Goal: Information Seeking & Learning: Learn about a topic

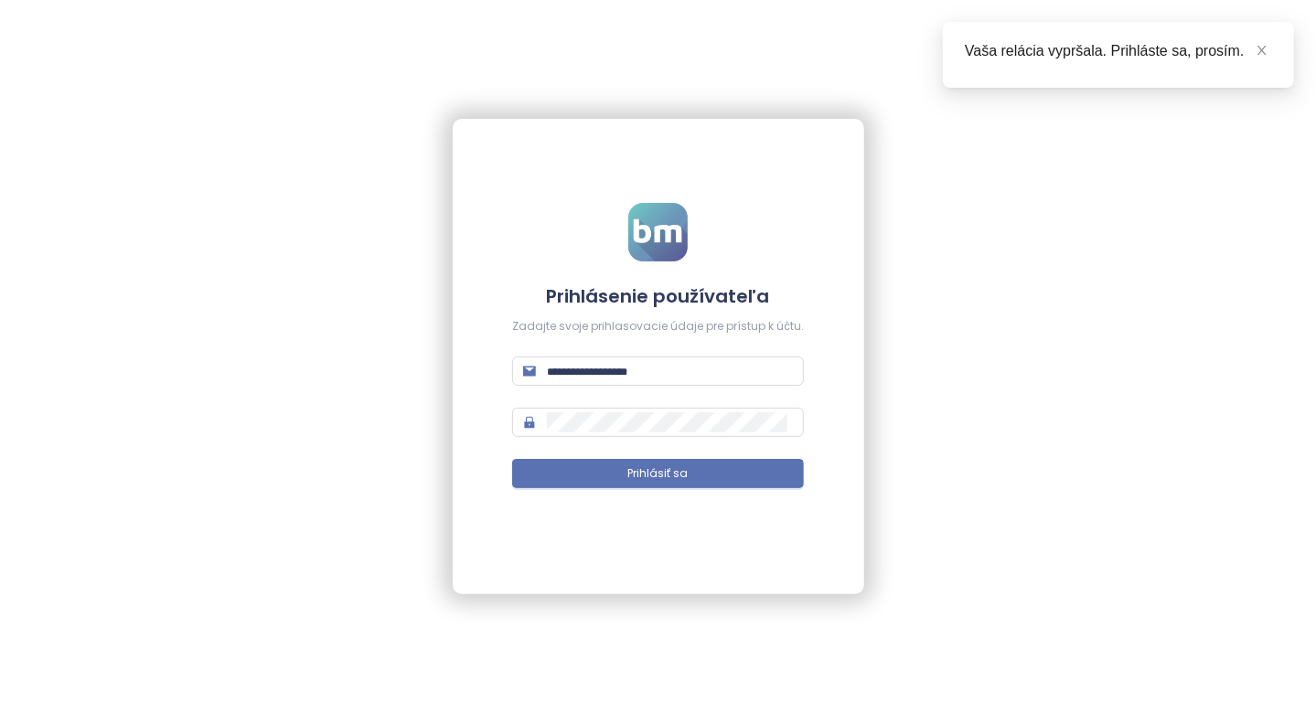
type input "**********"
click at [670, 477] on span "Prihlásiť sa" at bounding box center [658, 473] width 60 height 17
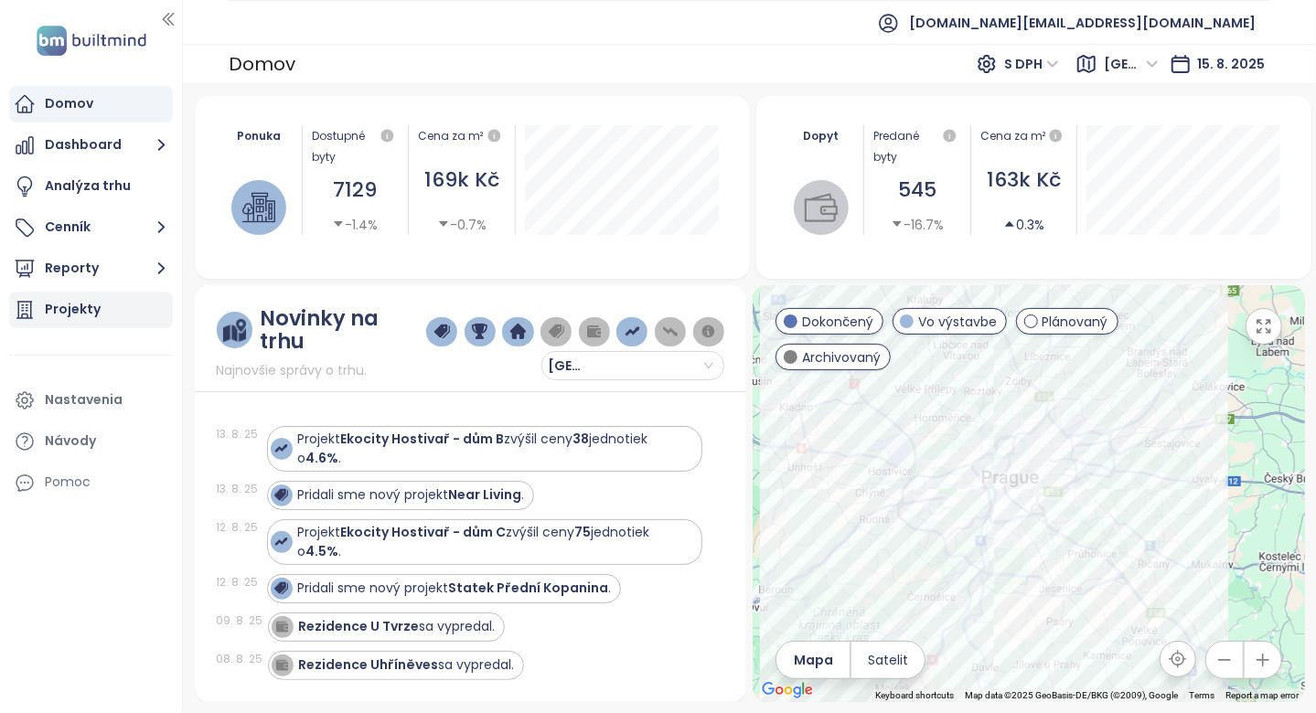
click at [119, 311] on div "Projekty" at bounding box center [91, 310] width 164 height 37
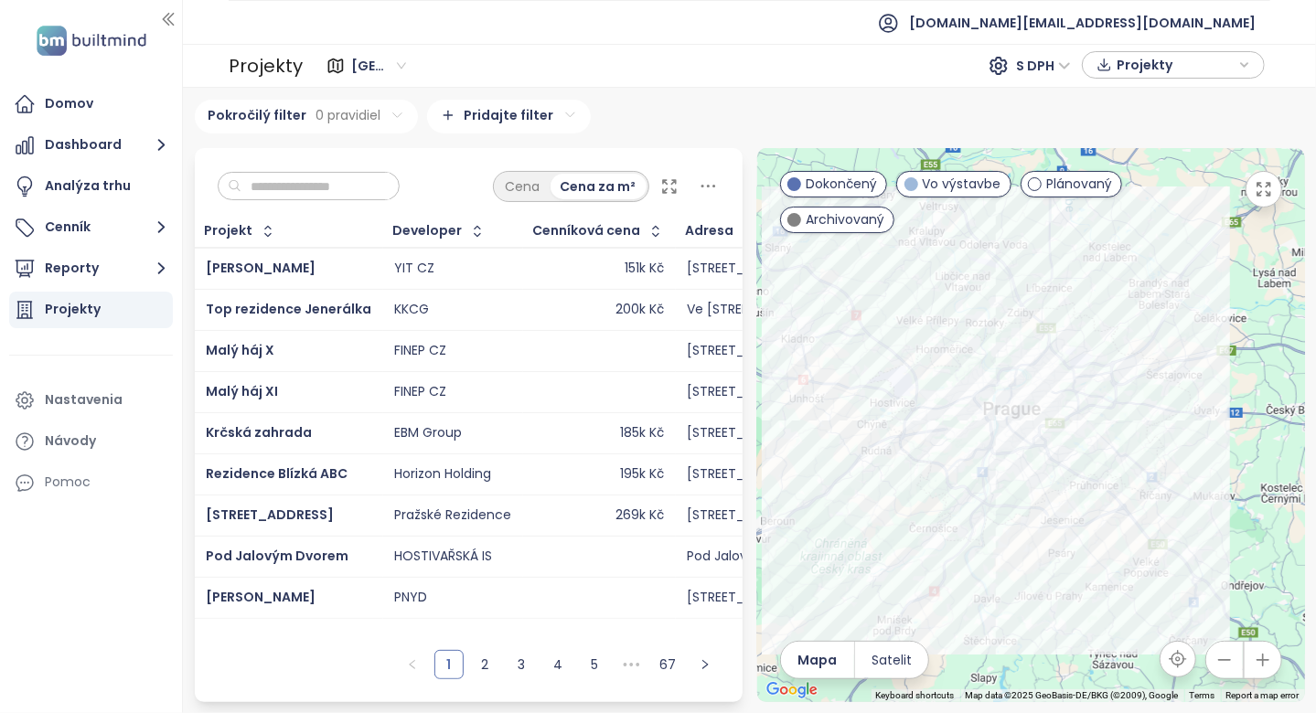
click at [215, 185] on div "Cena Cena za m²" at bounding box center [469, 182] width 548 height 68
click at [314, 189] on input "text" at bounding box center [315, 186] width 148 height 27
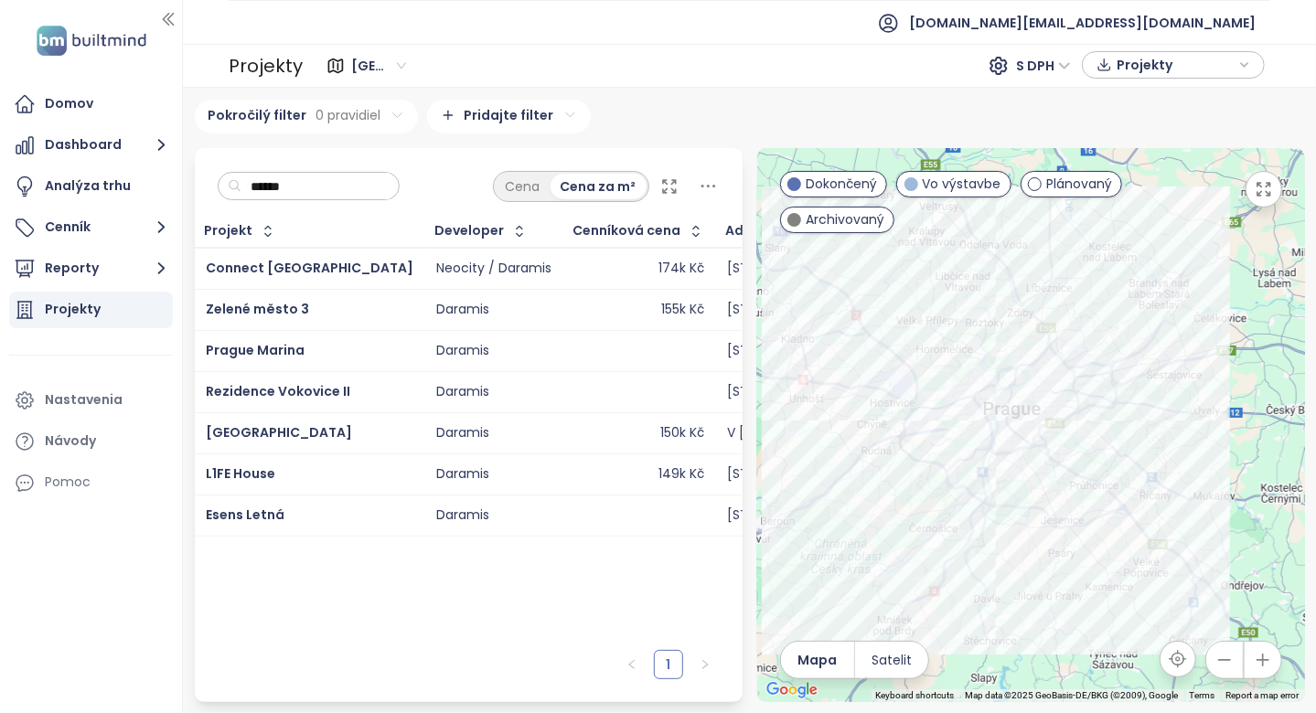
type input "******"
click at [334, 189] on input "******" at bounding box center [315, 186] width 148 height 27
click at [348, 185] on input "******" at bounding box center [315, 186] width 148 height 27
click at [385, 616] on div "Projekt Developer Cenníková cena Adresa Predané jednotky Začiatok výstavby Zači…" at bounding box center [469, 428] width 548 height 425
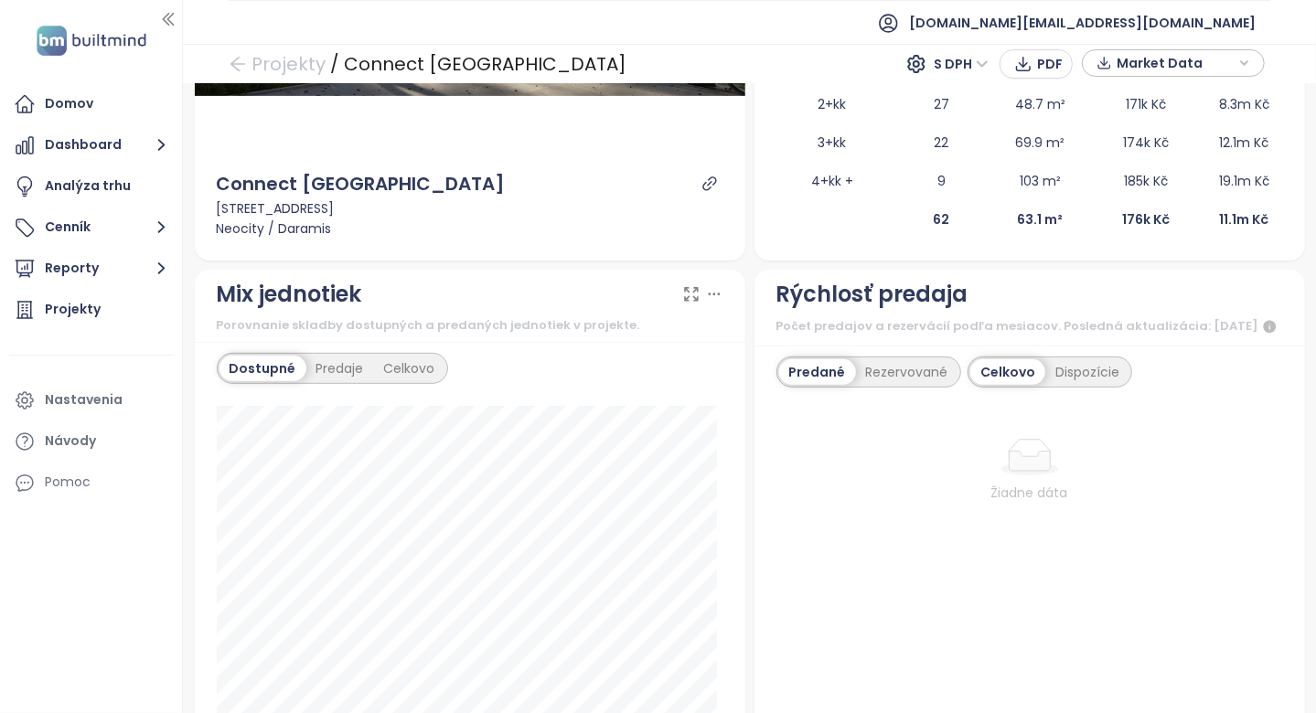
scroll to position [91, 0]
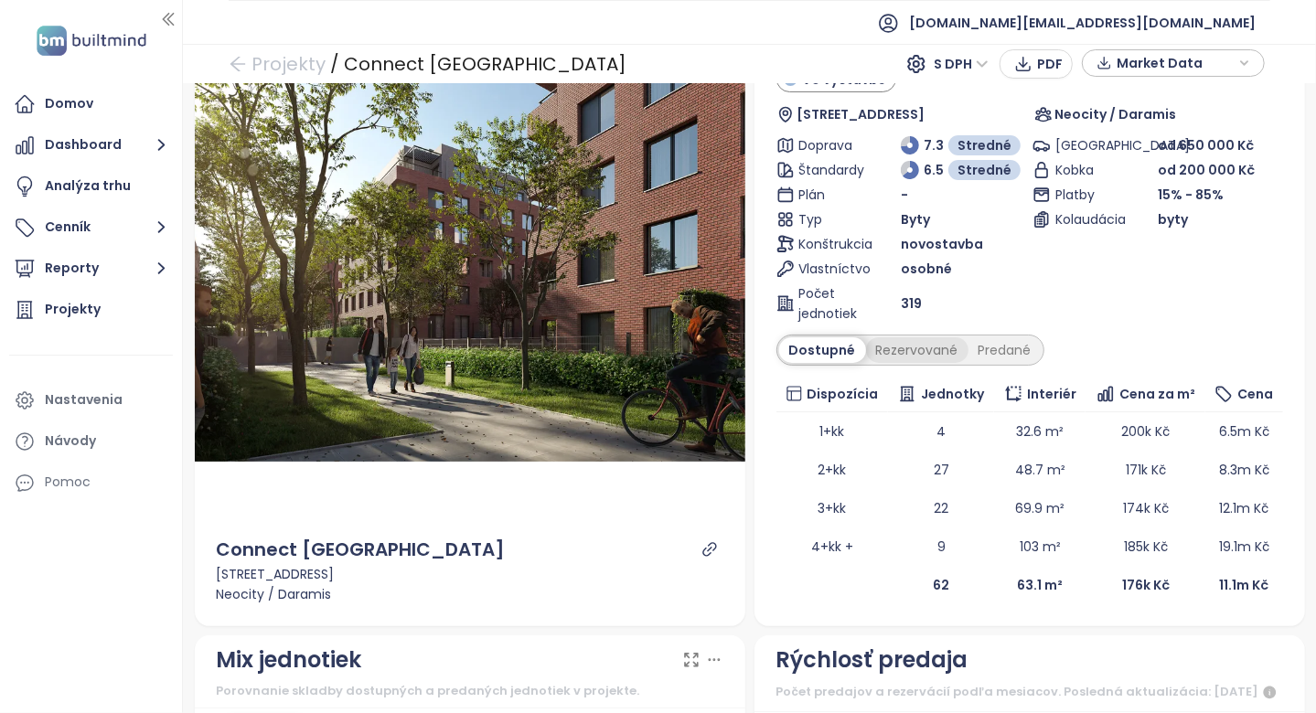
click at [951, 349] on div "Rezervované" at bounding box center [917, 350] width 102 height 26
click at [981, 339] on div "Predané" at bounding box center [1004, 350] width 73 height 26
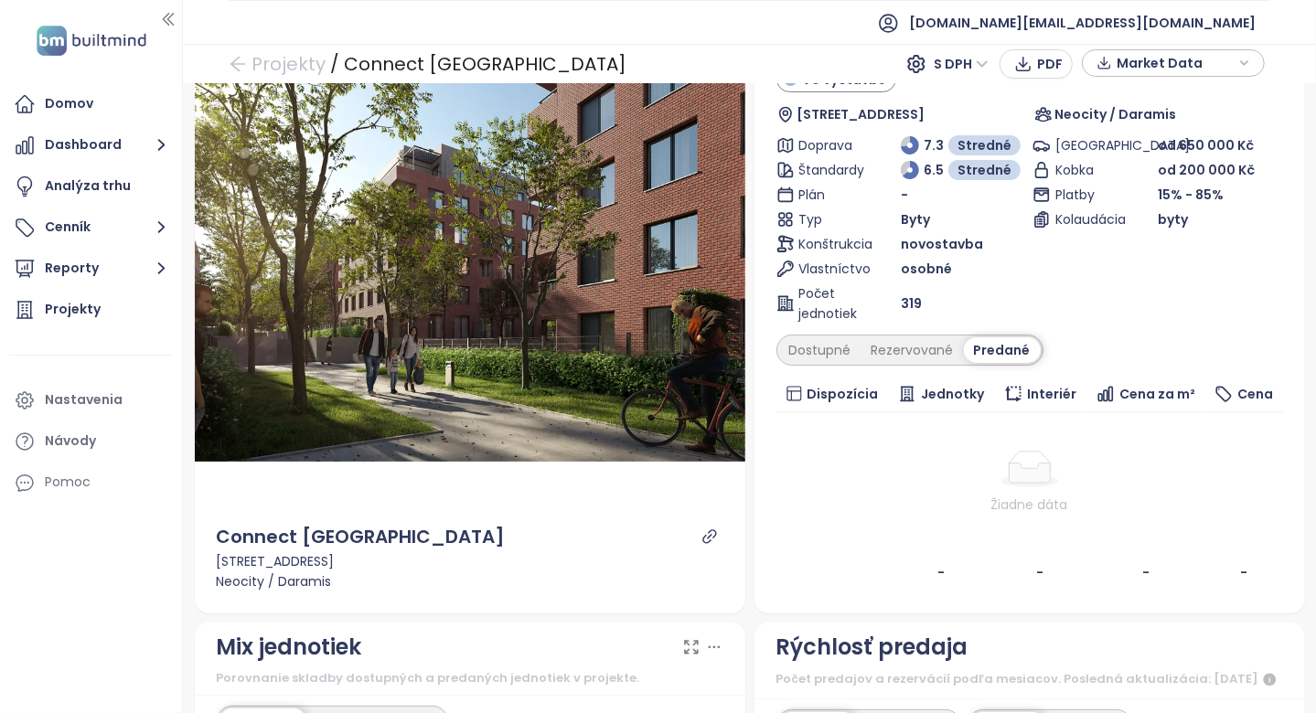
click at [701, 528] on icon "link" at bounding box center [709, 536] width 16 height 16
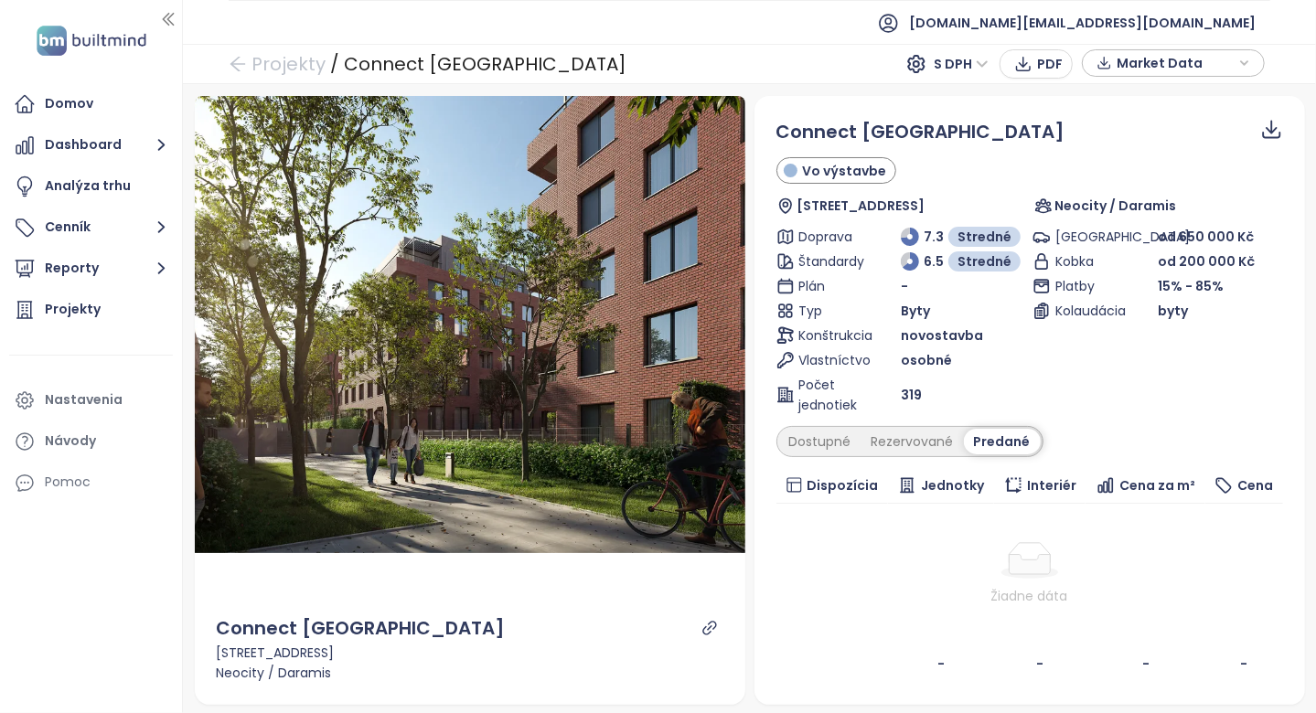
scroll to position [640, 0]
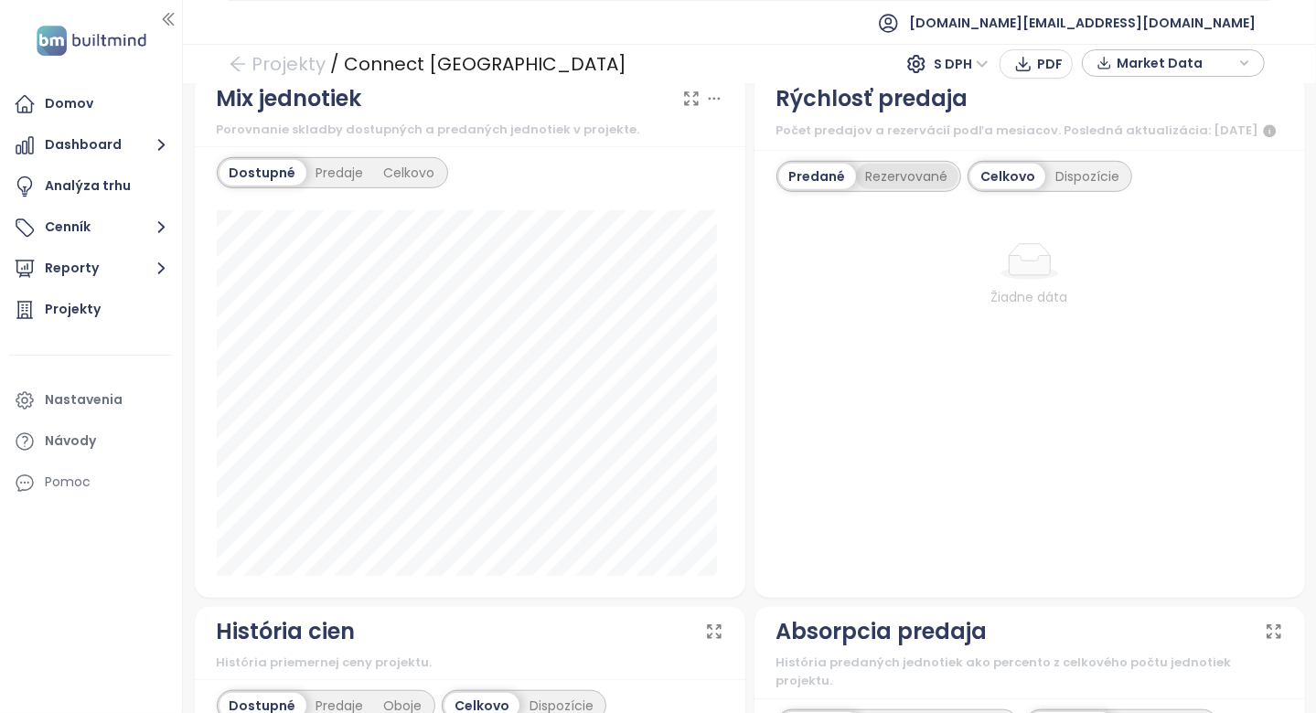
click at [904, 189] on div "Rezervované" at bounding box center [907, 177] width 102 height 26
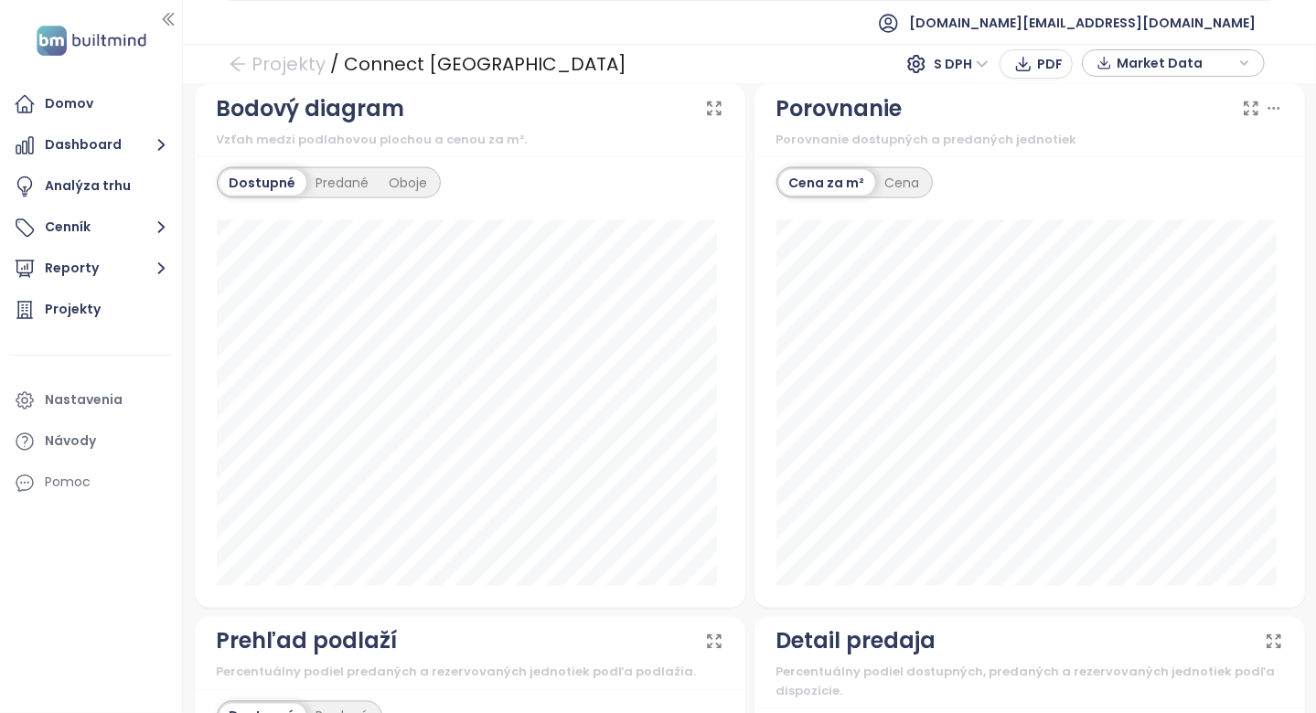
scroll to position [2174, 0]
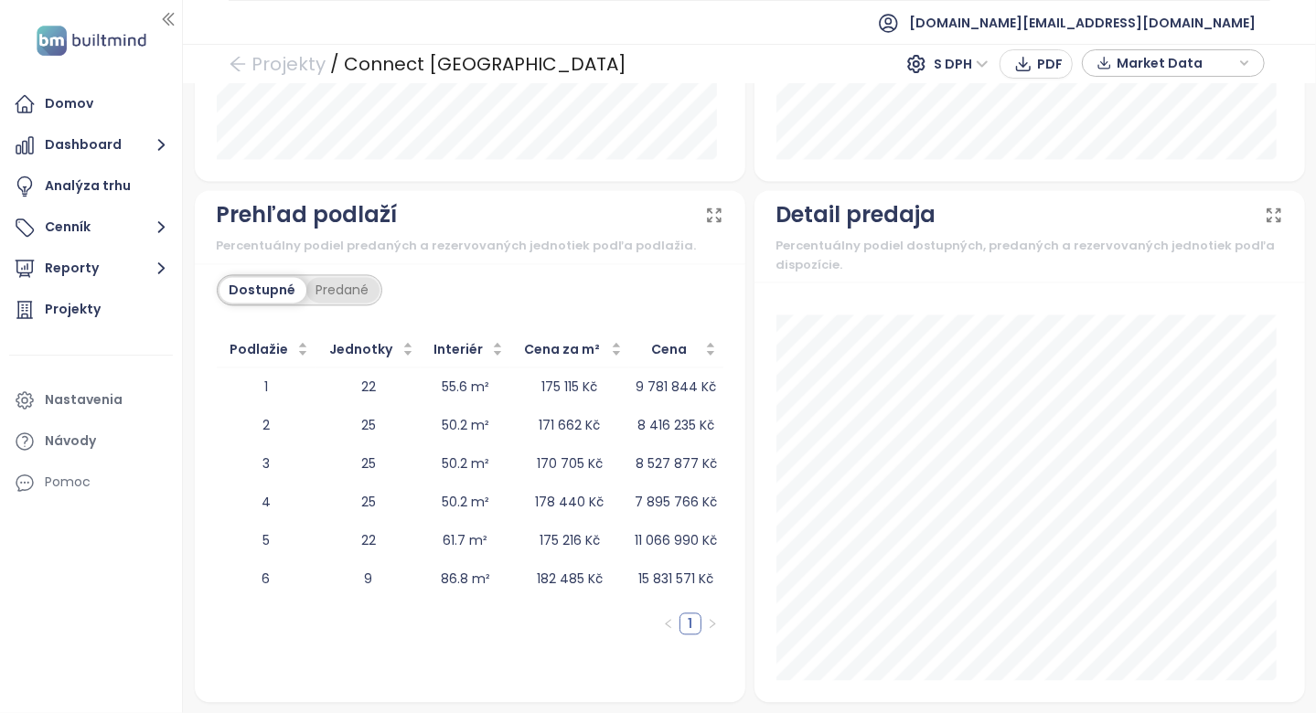
click at [352, 282] on div "Predané" at bounding box center [342, 290] width 73 height 26
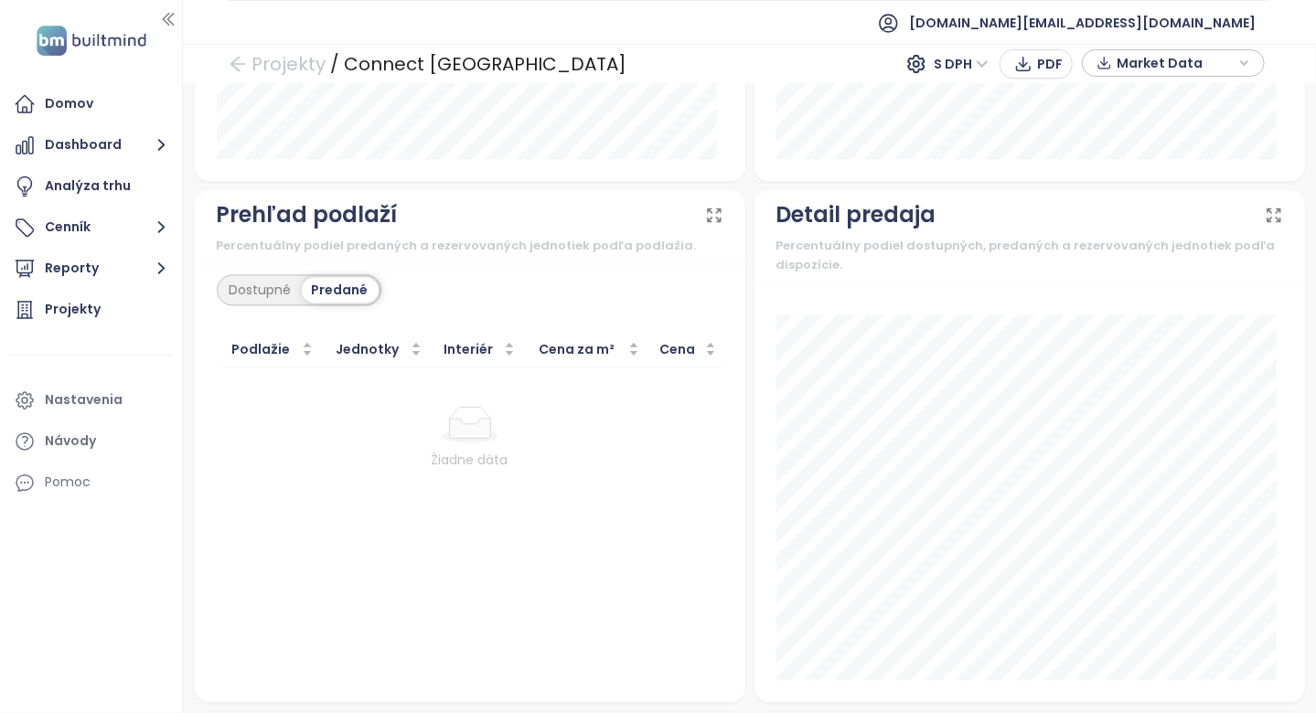
click at [302, 279] on div "Predané" at bounding box center [340, 290] width 77 height 26
click at [285, 283] on div "Dostupné" at bounding box center [260, 290] width 82 height 26
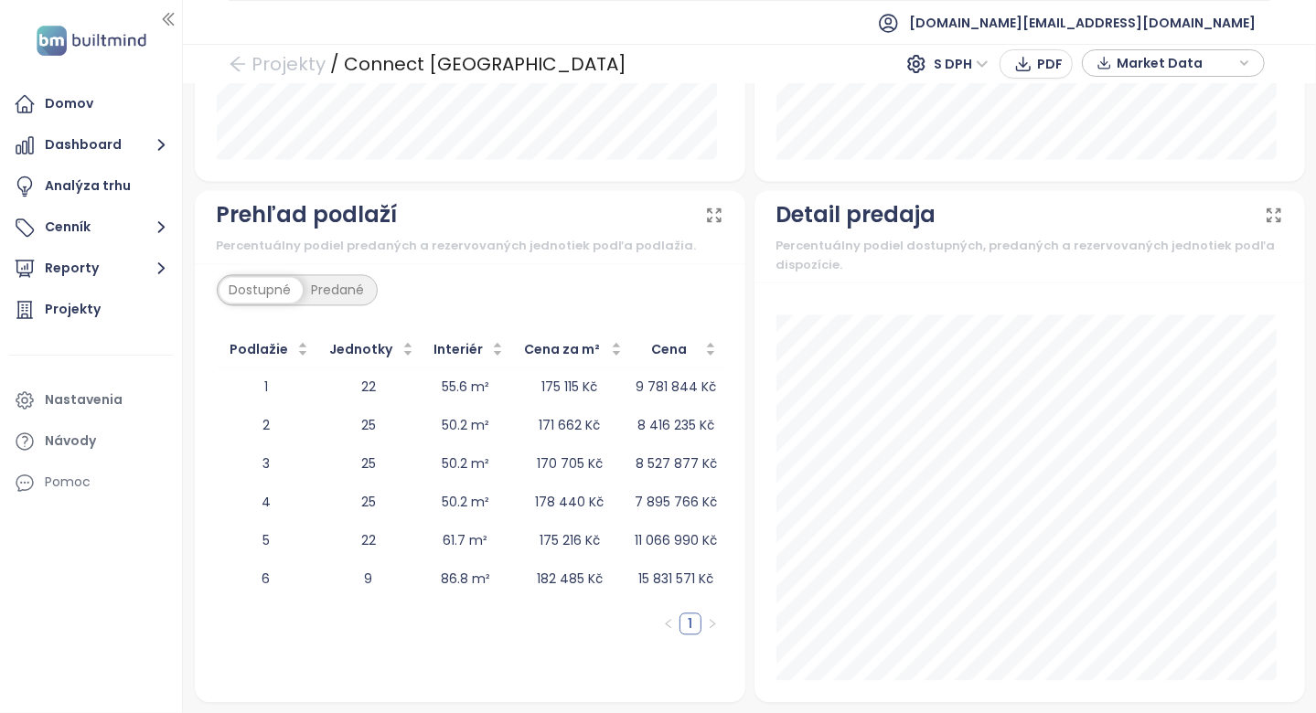
click at [285, 283] on div "Dostupné" at bounding box center [260, 290] width 82 height 26
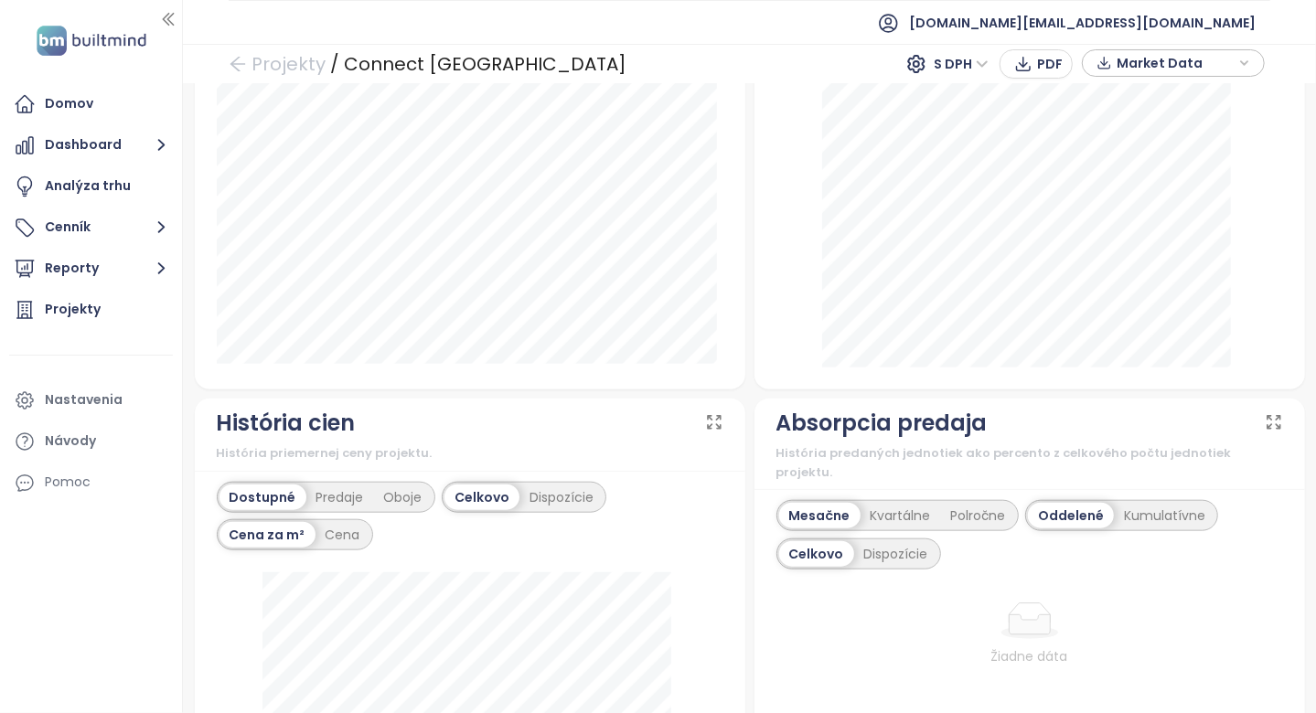
scroll to position [0, 0]
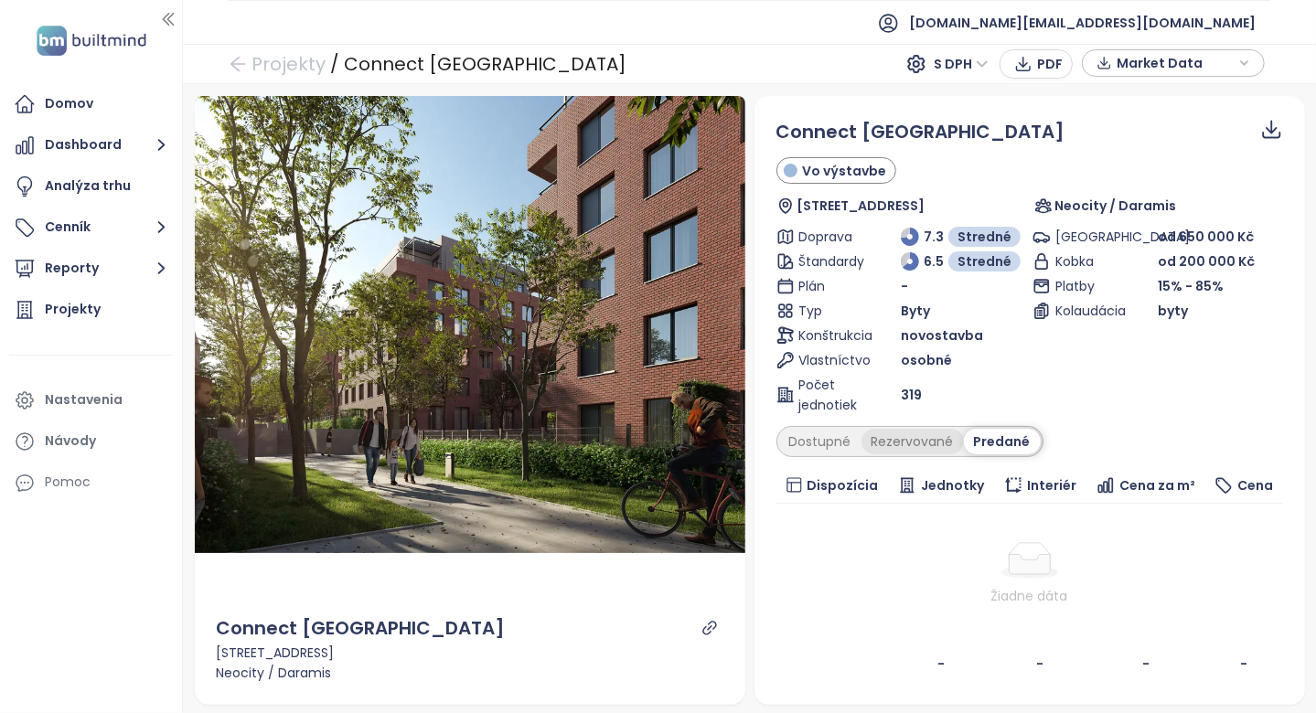
click at [933, 444] on div "Rezervované" at bounding box center [912, 442] width 102 height 26
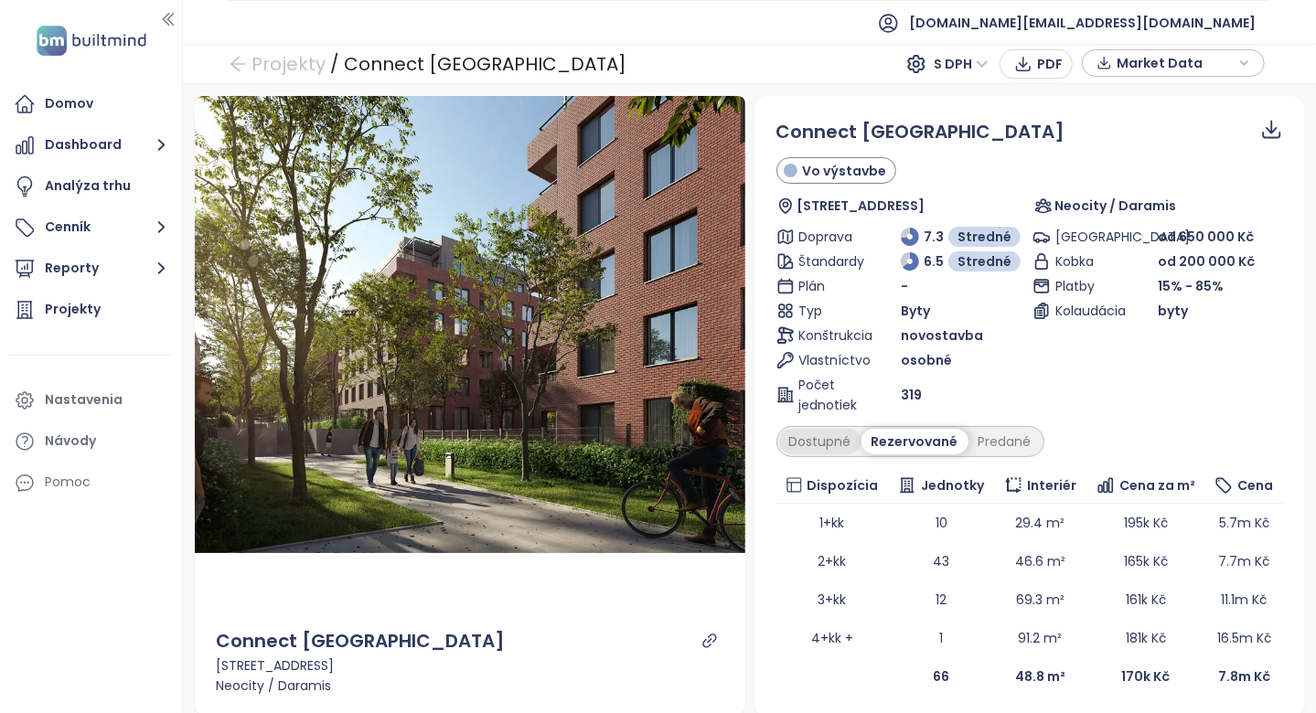
click at [841, 444] on div "Dostupné" at bounding box center [820, 442] width 82 height 26
click at [835, 444] on div "Dostupné" at bounding box center [822, 442] width 87 height 26
click at [879, 441] on div "Rezervované" at bounding box center [917, 442] width 102 height 26
click at [794, 437] on div "Dostupné" at bounding box center [820, 442] width 82 height 26
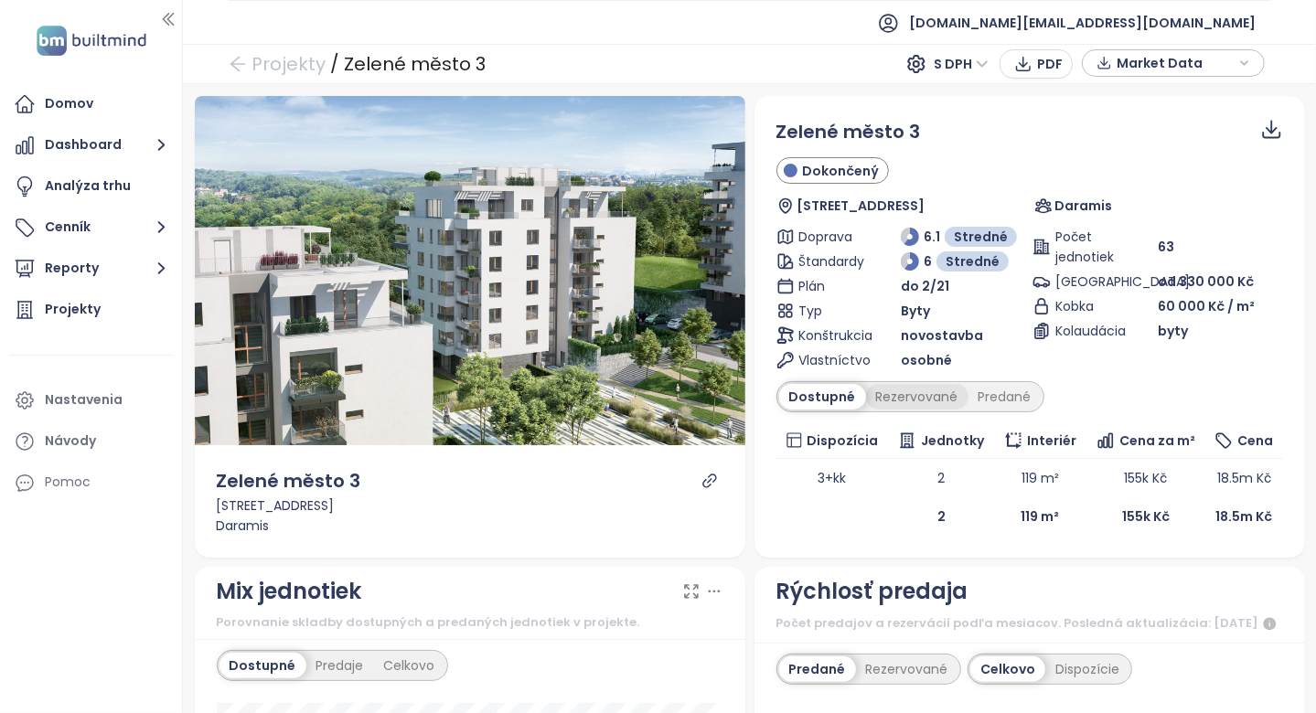
click at [919, 402] on div "Rezervované" at bounding box center [917, 397] width 102 height 26
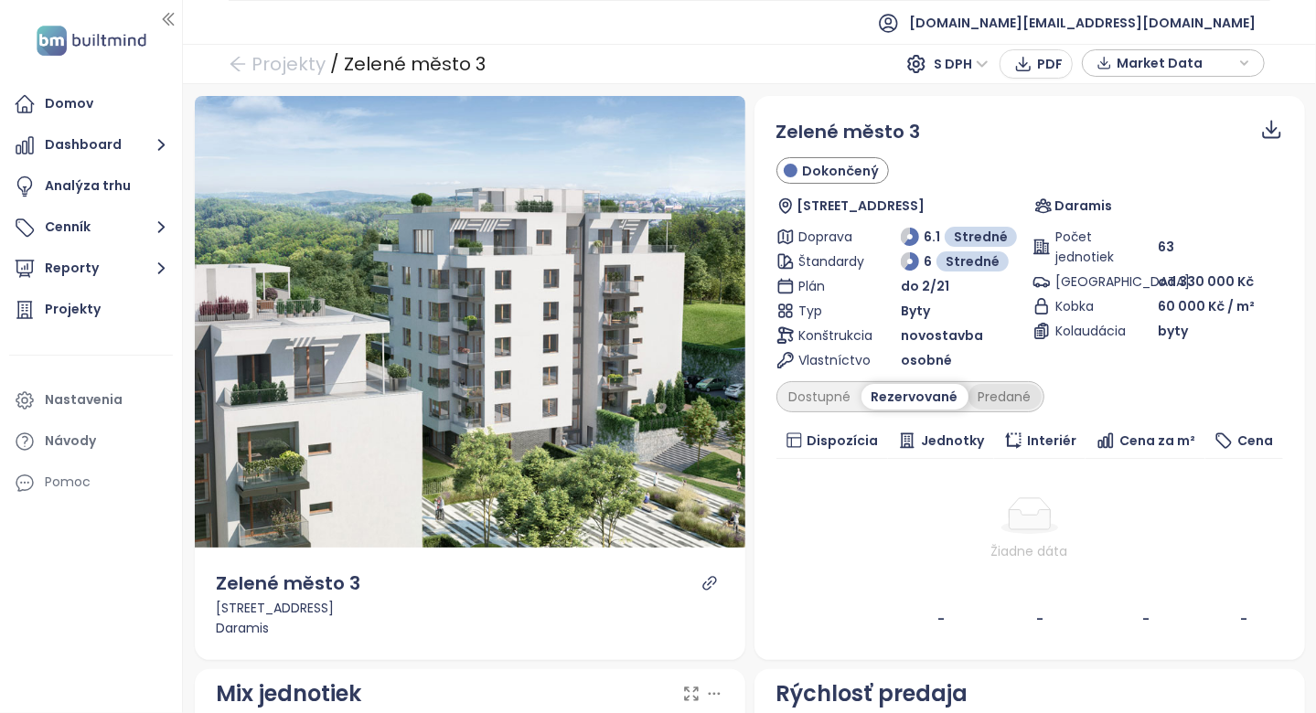
click at [995, 391] on div "Predané" at bounding box center [1004, 397] width 73 height 26
click at [828, 402] on div "Dostupné" at bounding box center [820, 397] width 82 height 26
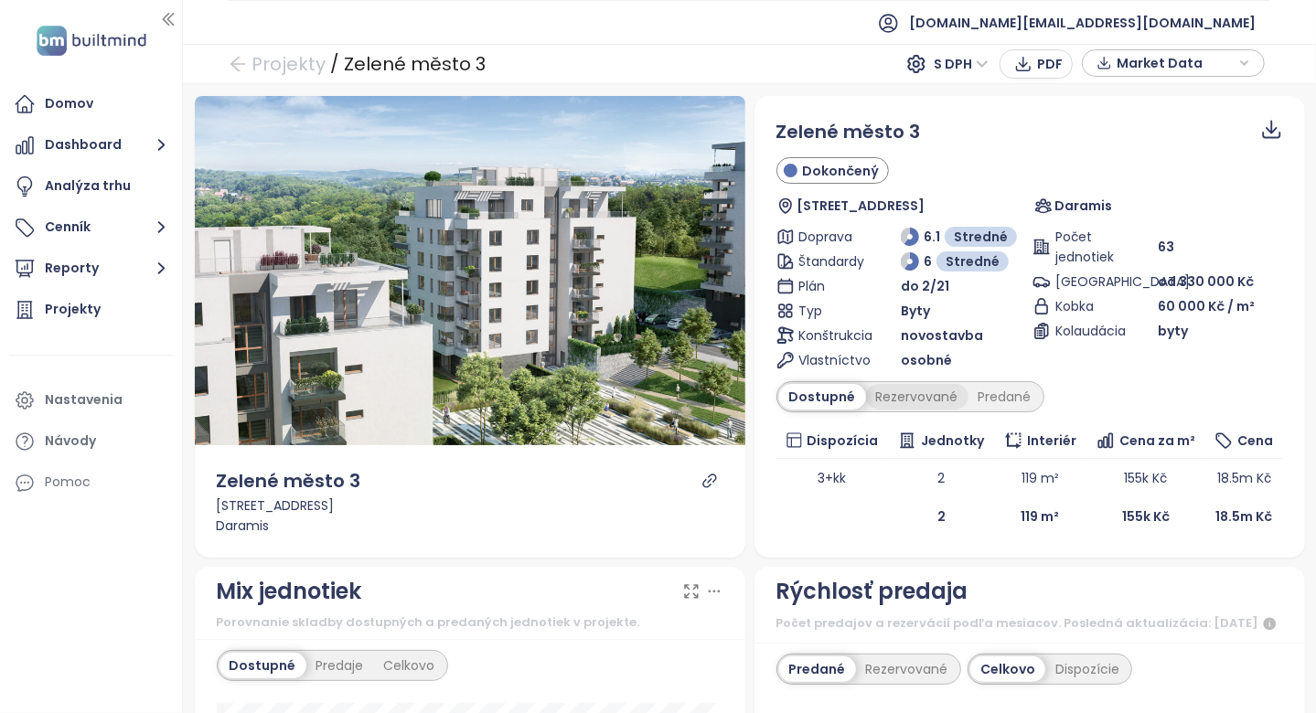
click at [907, 404] on div "Rezervované" at bounding box center [917, 397] width 102 height 26
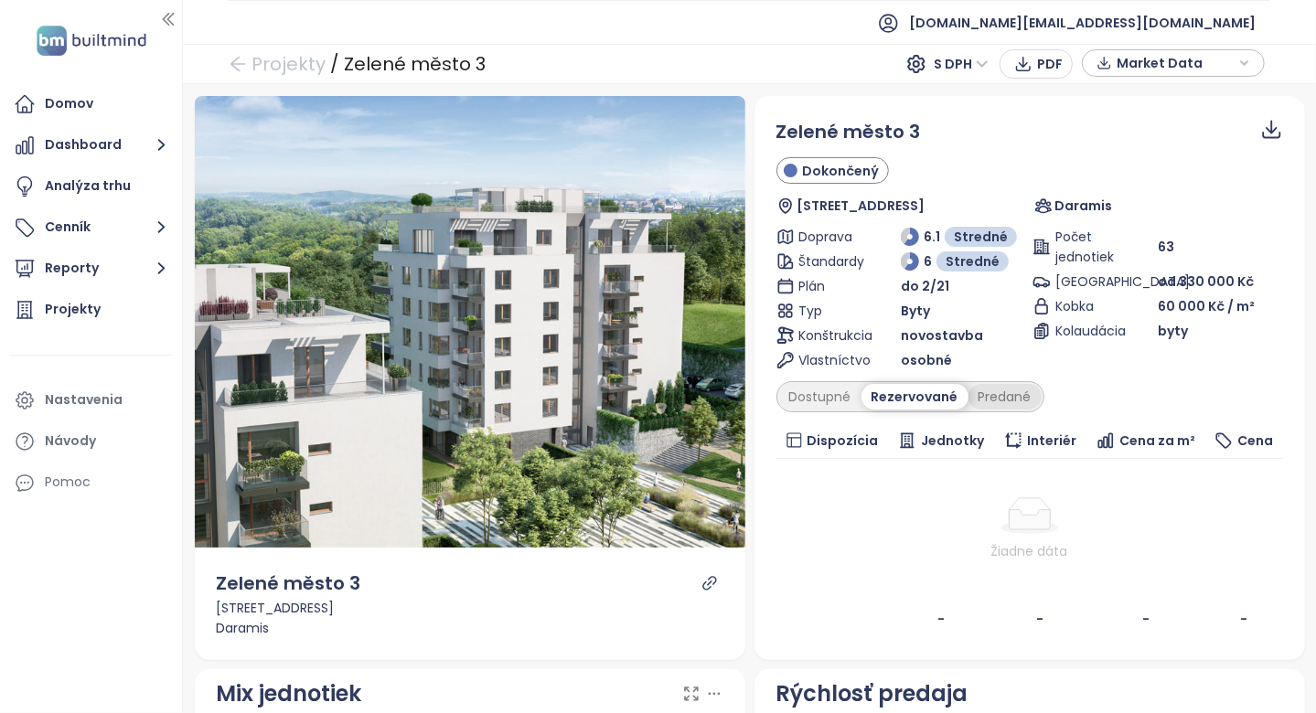
click at [968, 386] on div "Predané" at bounding box center [1004, 397] width 73 height 26
click at [789, 401] on div "Dostupné" at bounding box center [820, 397] width 82 height 26
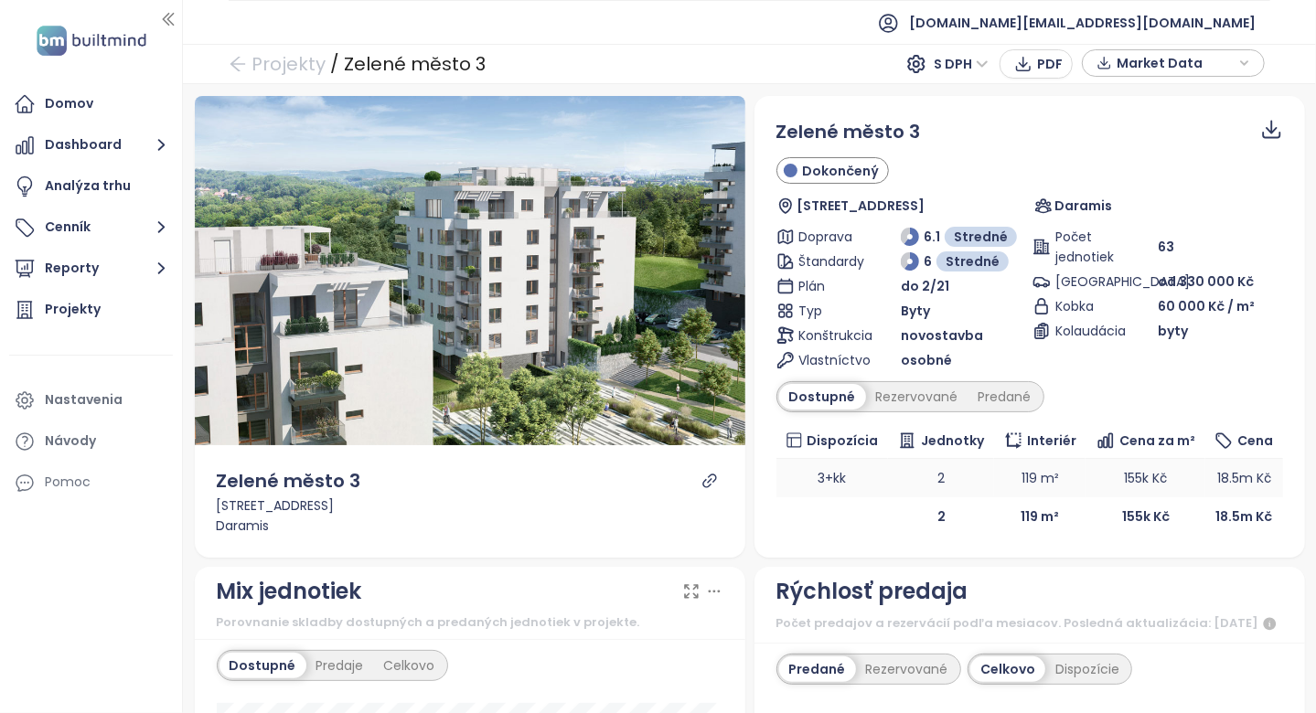
click at [776, 462] on td "3+kk" at bounding box center [832, 478] width 112 height 38
click at [915, 408] on div "Rezervované" at bounding box center [917, 397] width 102 height 26
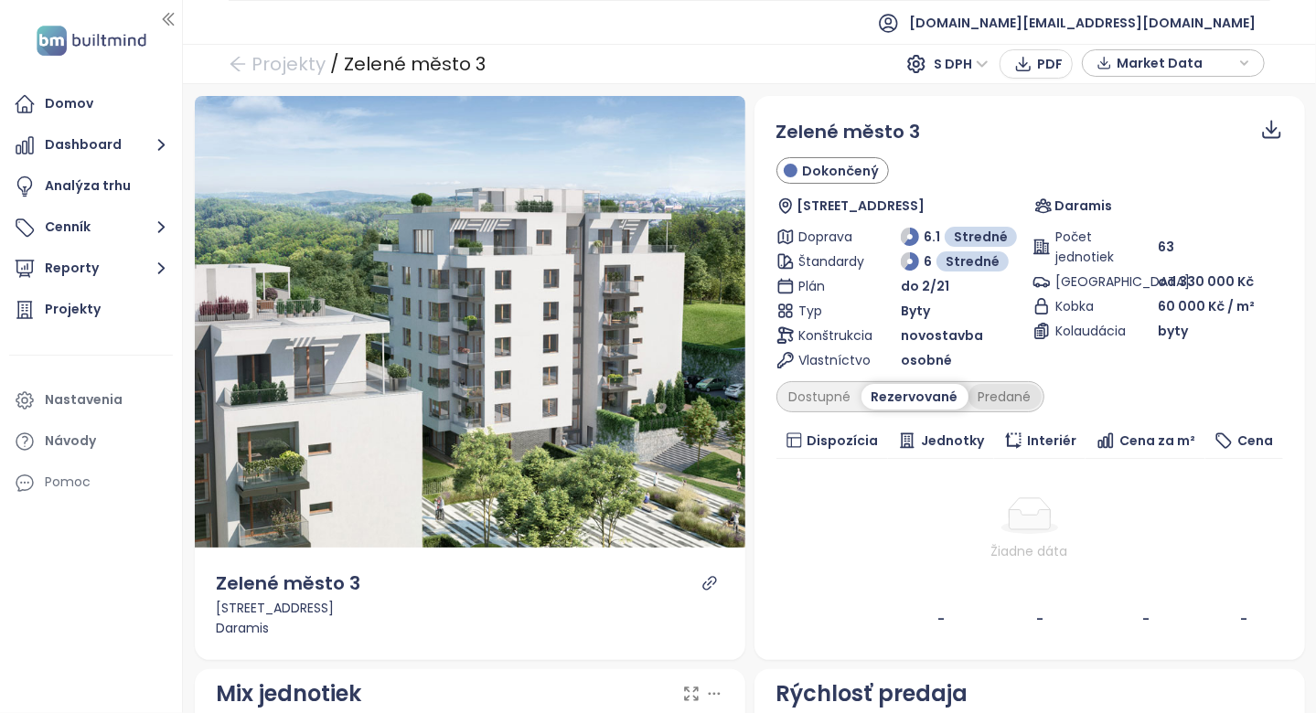
click at [970, 404] on div "Predané" at bounding box center [1004, 397] width 73 height 26
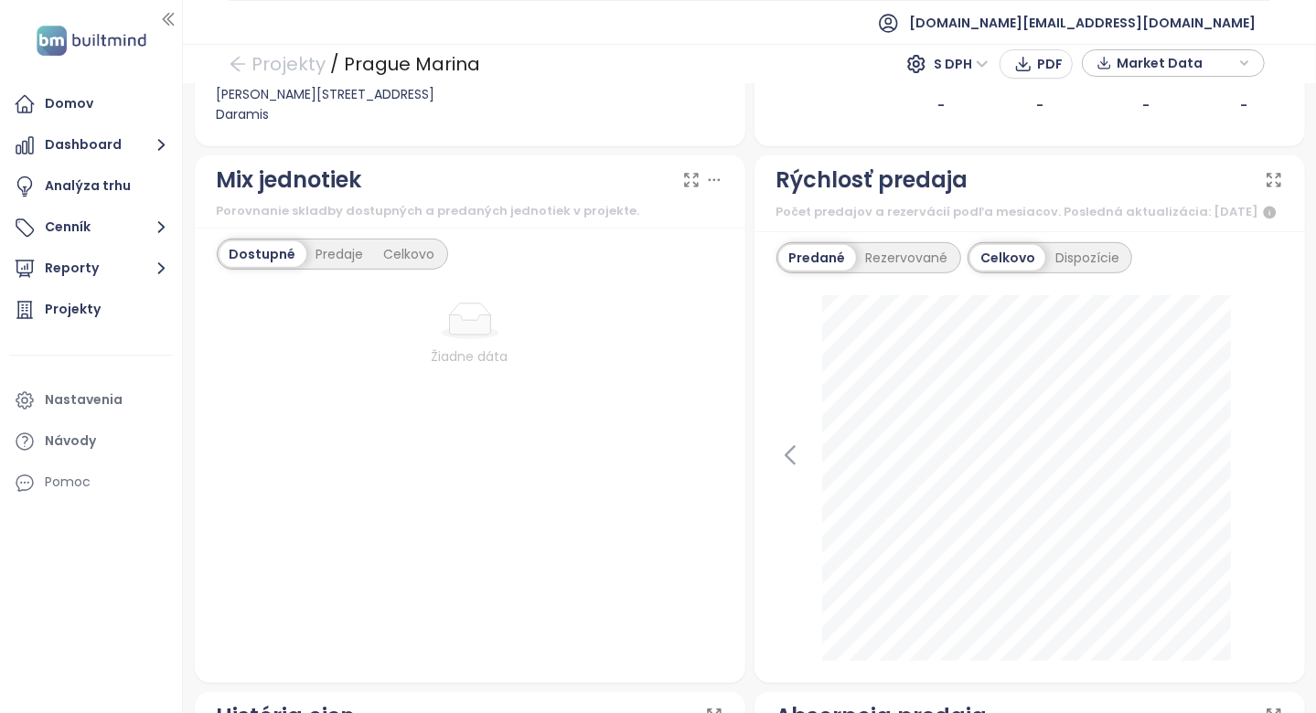
scroll to position [574, 0]
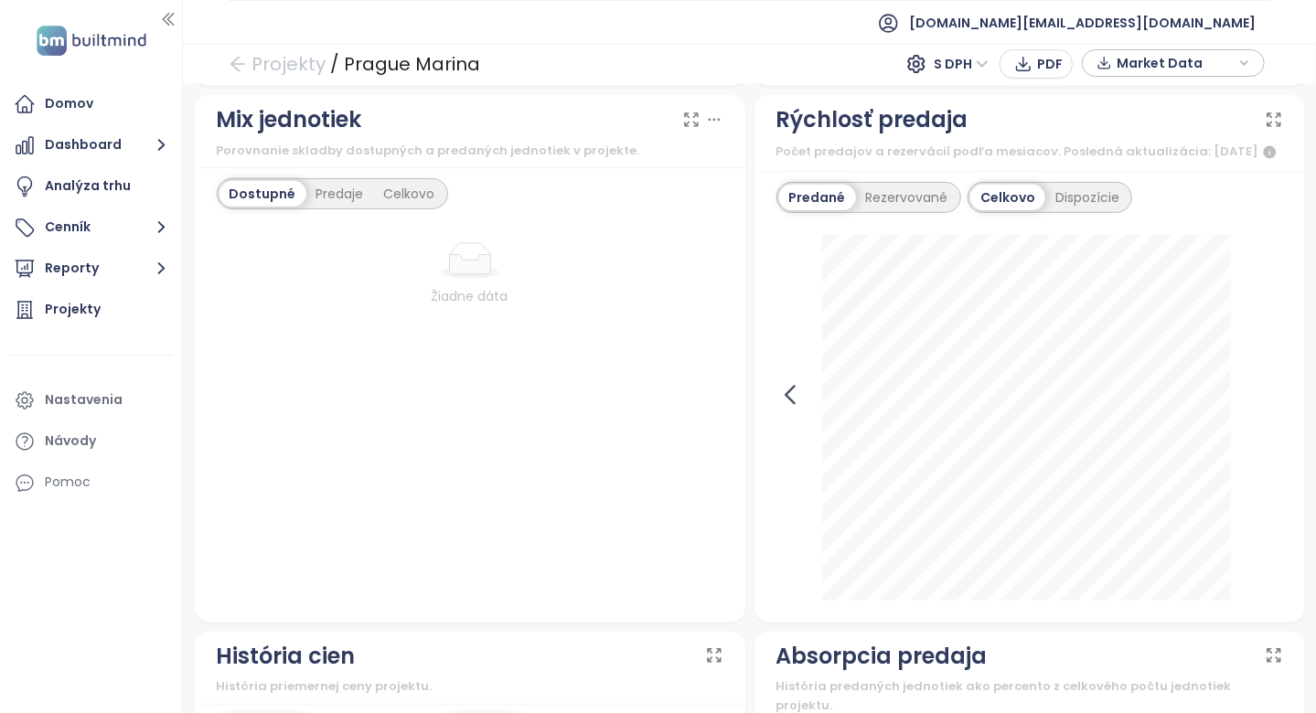
click at [780, 409] on icon at bounding box center [789, 394] width 27 height 27
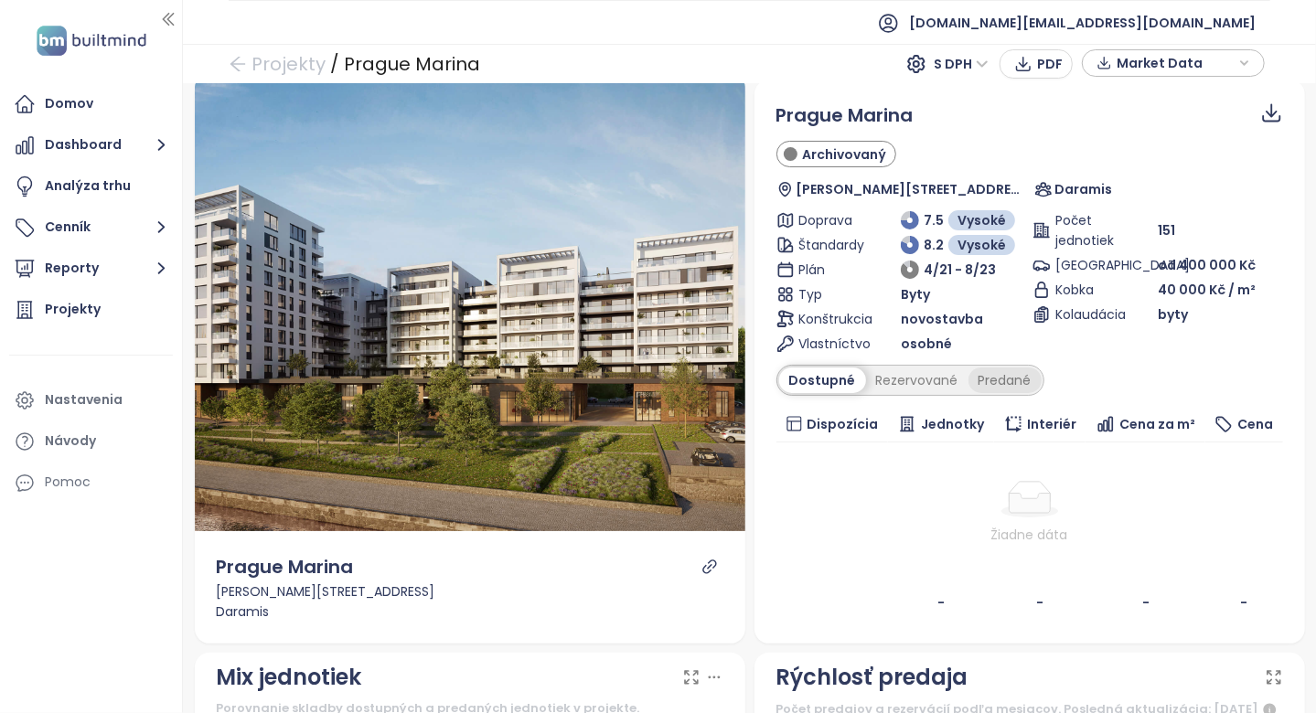
scroll to position [0, 0]
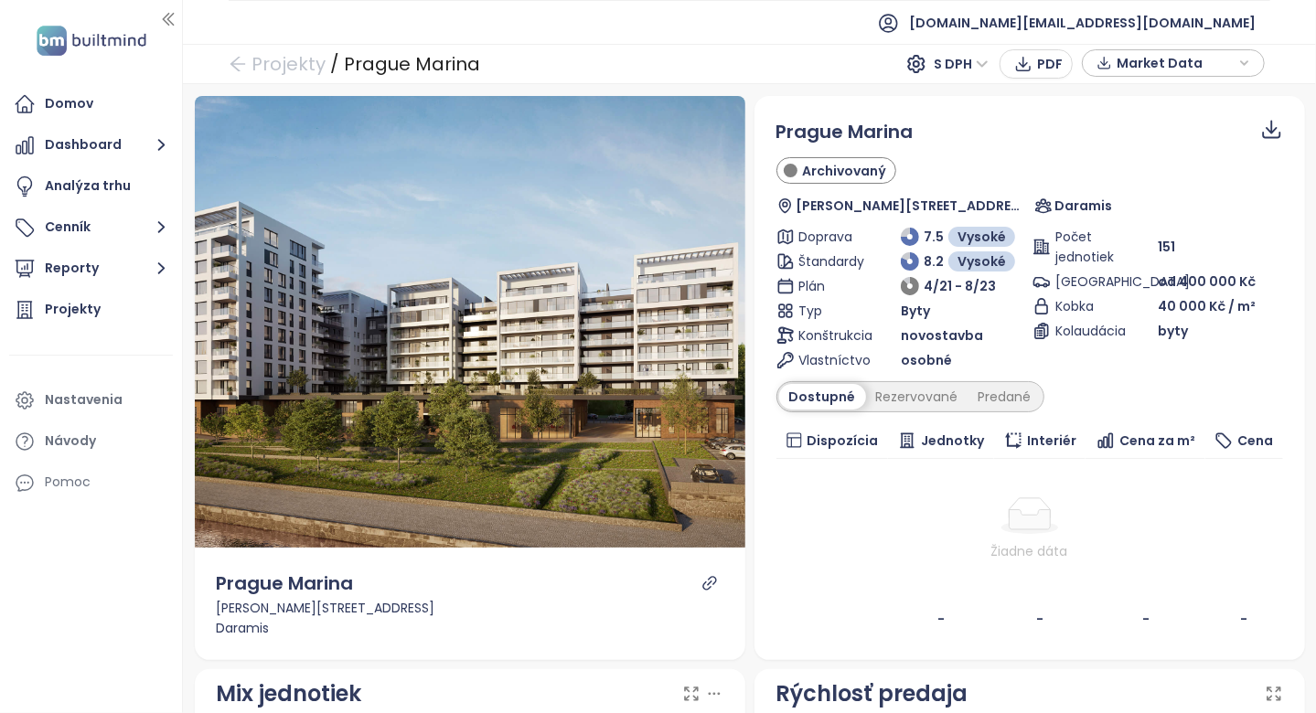
click at [984, 410] on div "Dostupné Rezervované Predané" at bounding box center [910, 396] width 268 height 31
click at [994, 392] on div "Predané" at bounding box center [1004, 397] width 73 height 26
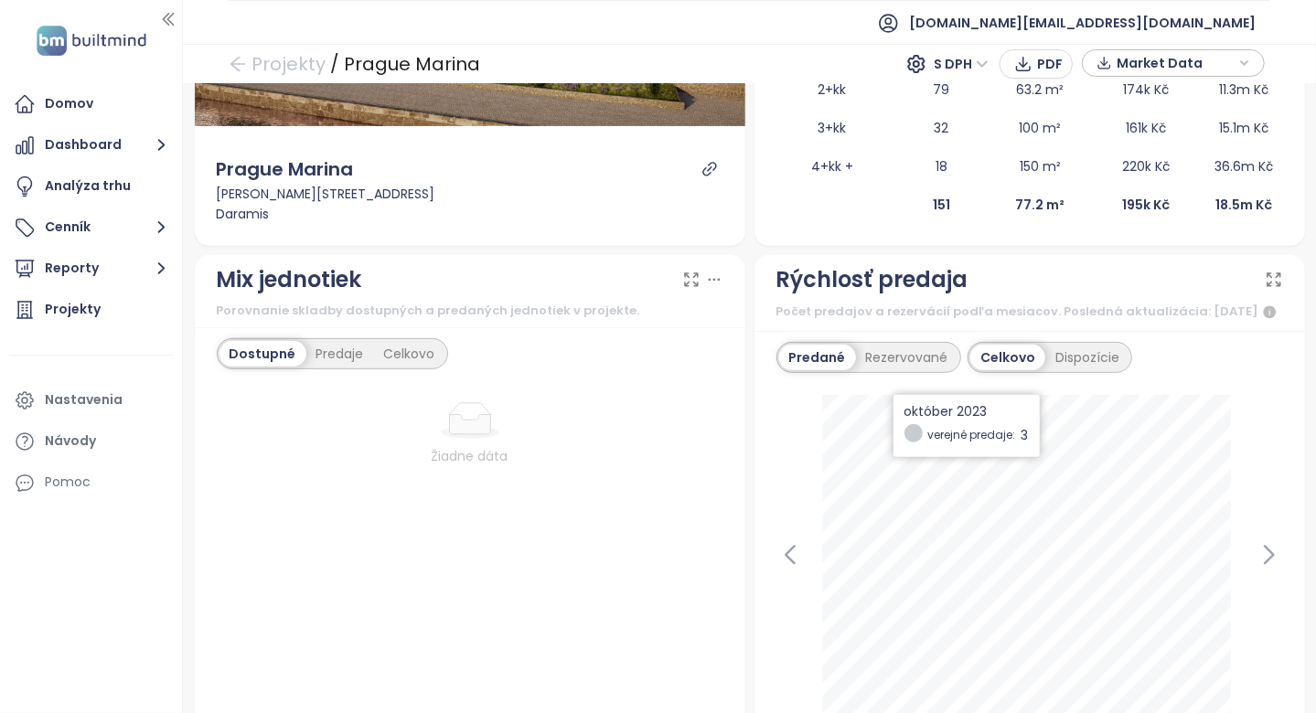
scroll to position [457, 0]
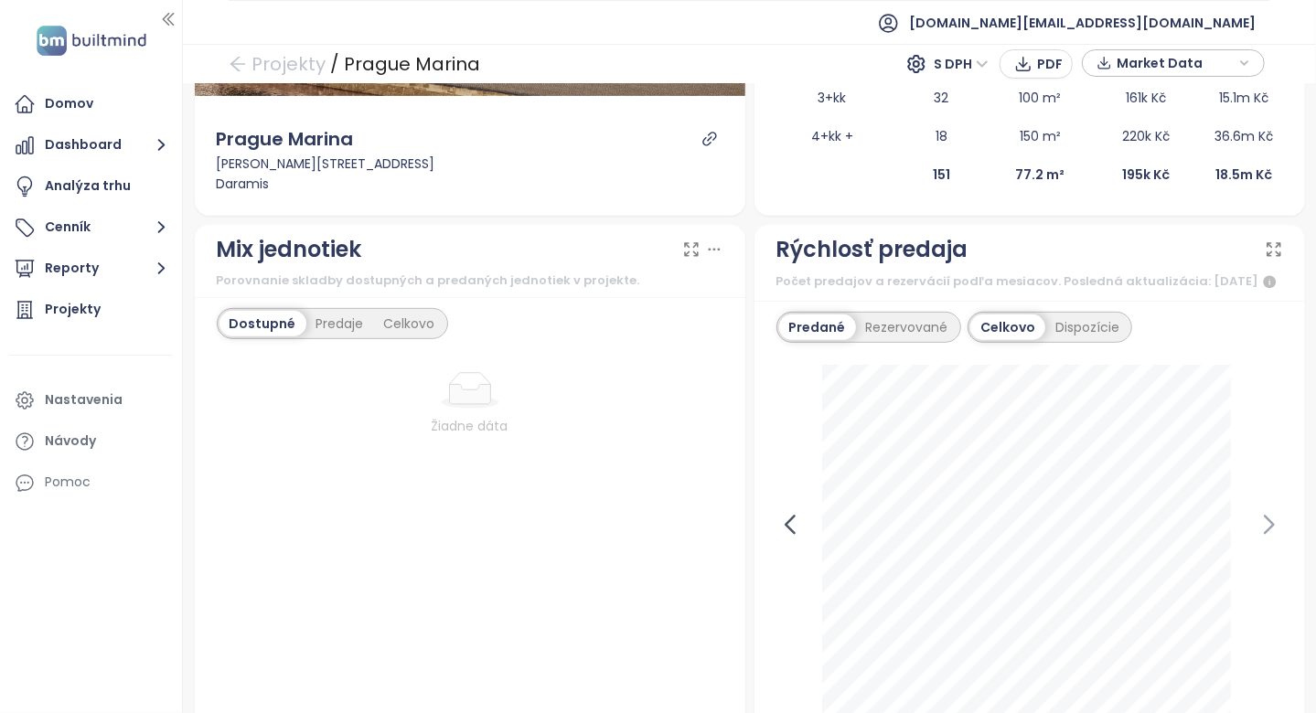
click at [784, 523] on icon at bounding box center [789, 524] width 27 height 27
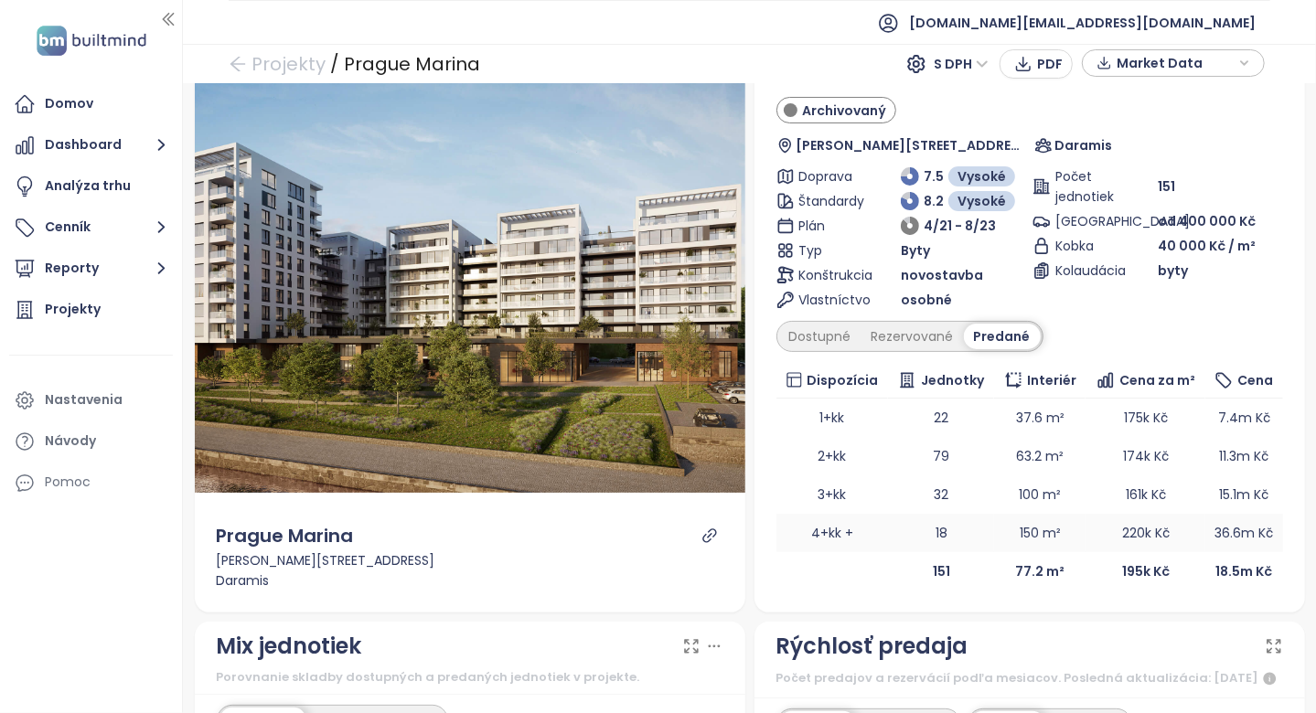
scroll to position [0, 0]
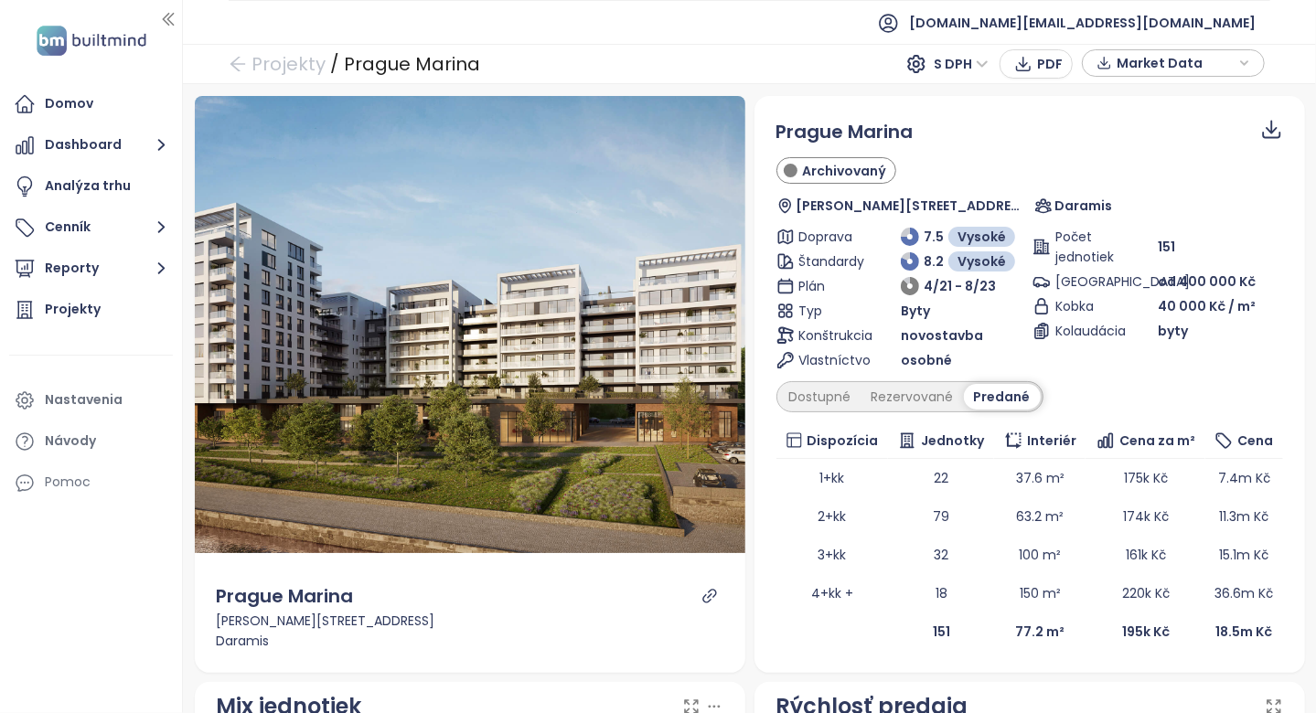
click at [1218, 362] on div "Počet jednotiek 151 Parkovanie od 400 000 Kč Kobka 40 000 Kč / m² Kolaudácia by…" at bounding box center [1157, 299] width 250 height 144
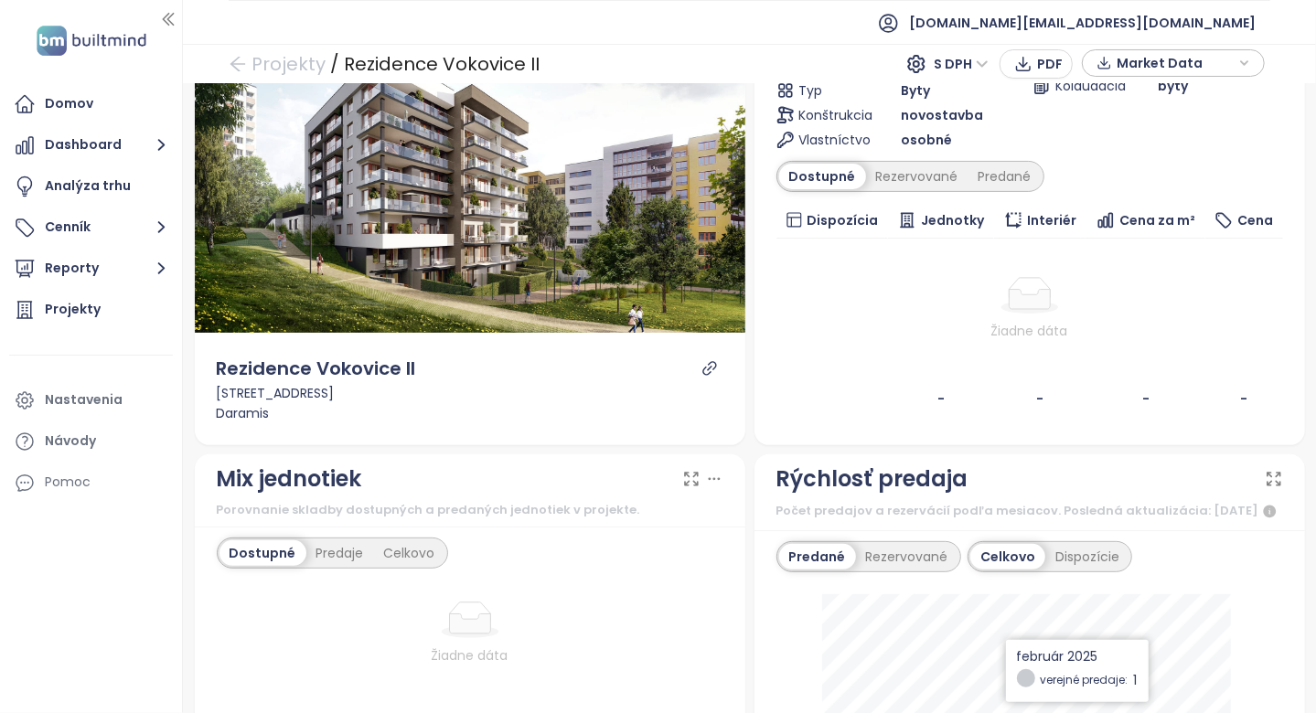
scroll to position [183, 0]
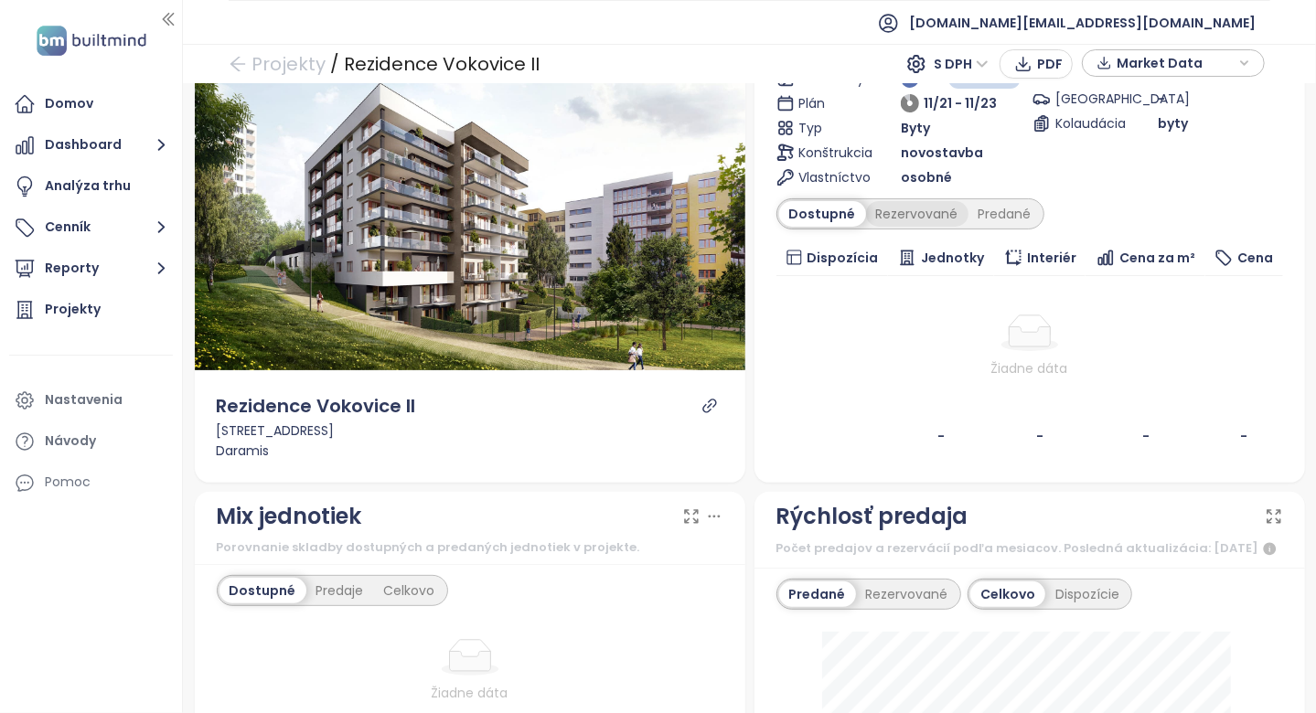
click at [931, 218] on div "Rezervované" at bounding box center [917, 214] width 102 height 26
click at [990, 216] on div "Predané" at bounding box center [1004, 214] width 73 height 26
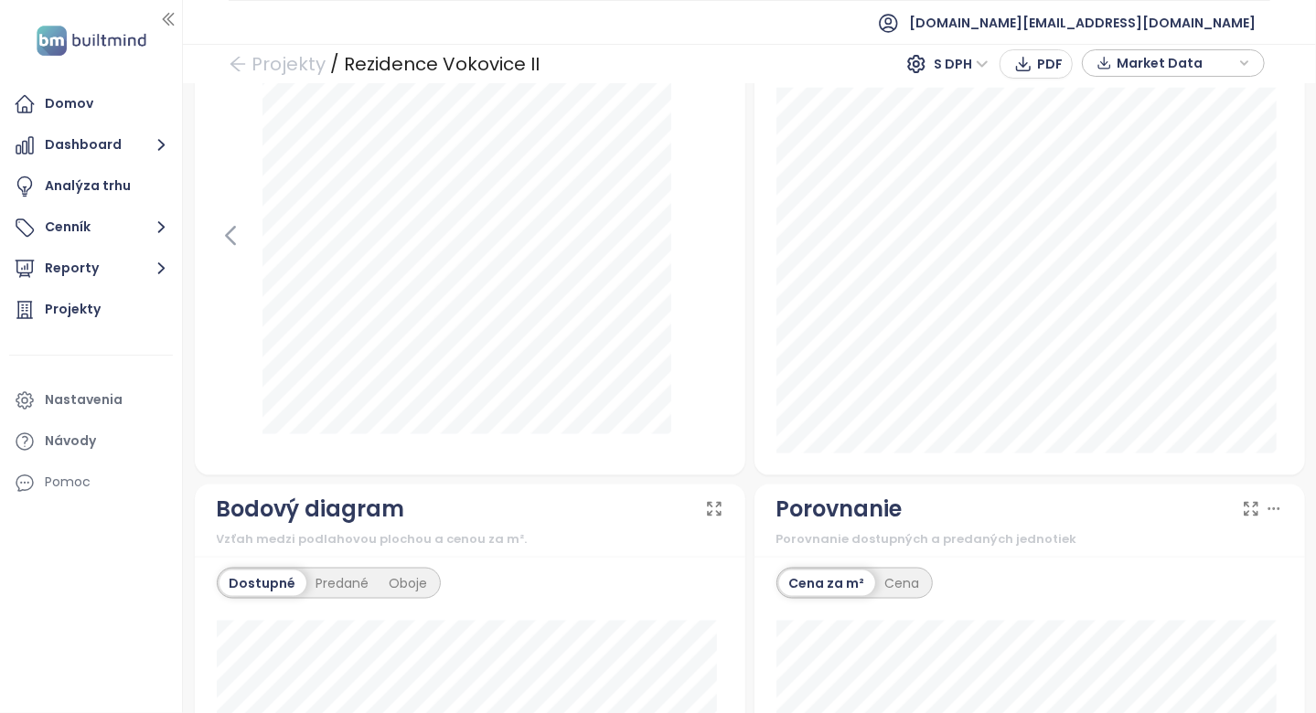
scroll to position [1189, 0]
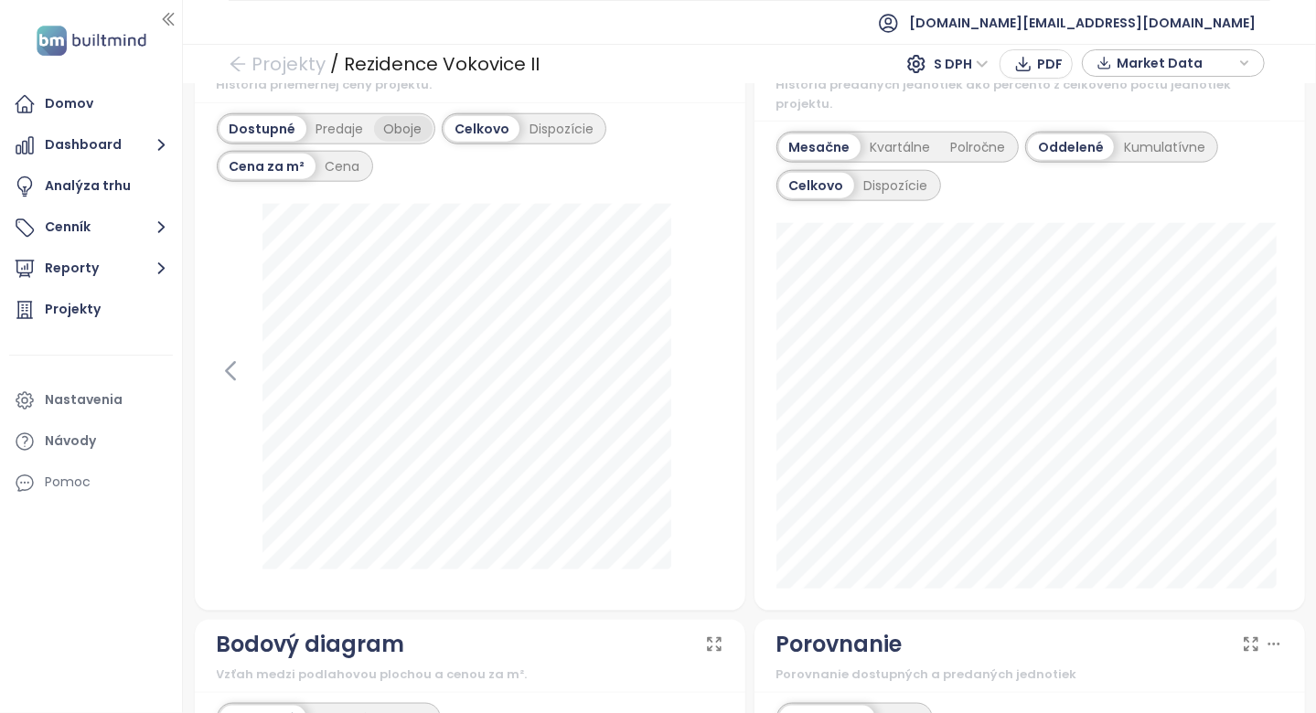
click at [416, 142] on div "Oboje" at bounding box center [403, 129] width 59 height 26
click at [670, 278] on div "8. júla 2025 predané: 155 417 Kč" at bounding box center [470, 396] width 506 height 384
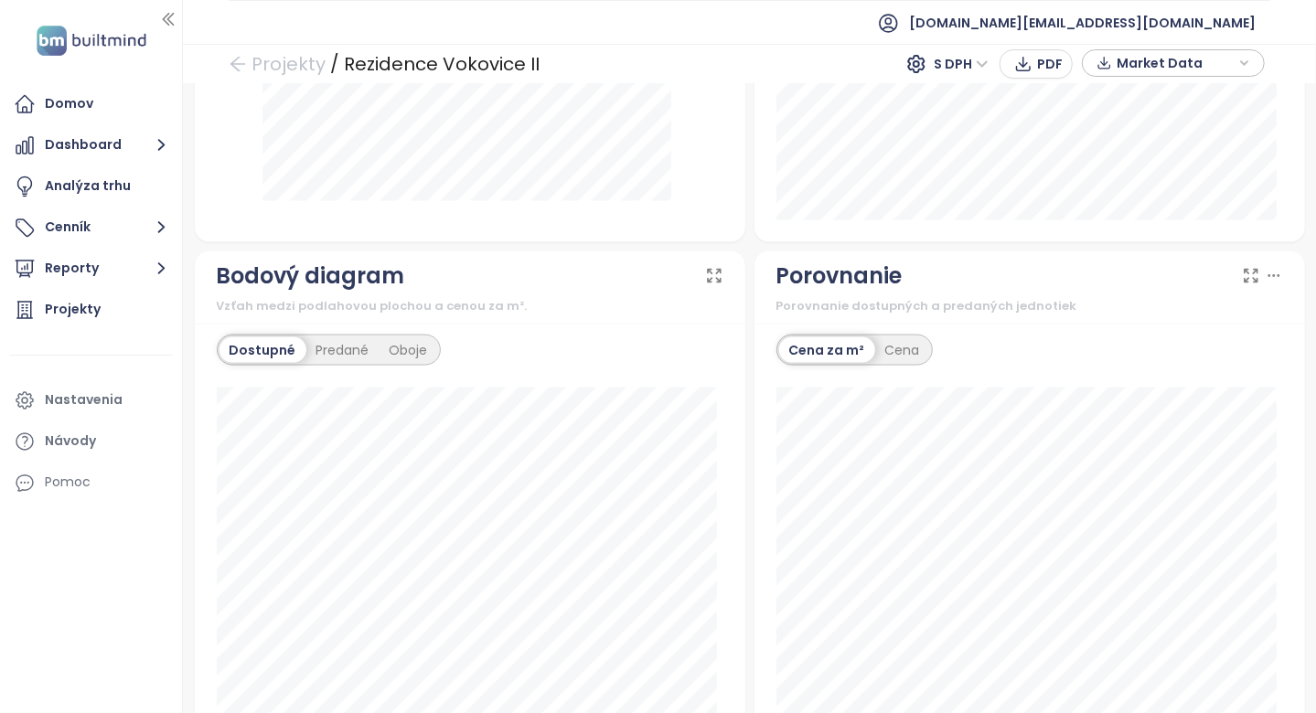
scroll to position [0, 0]
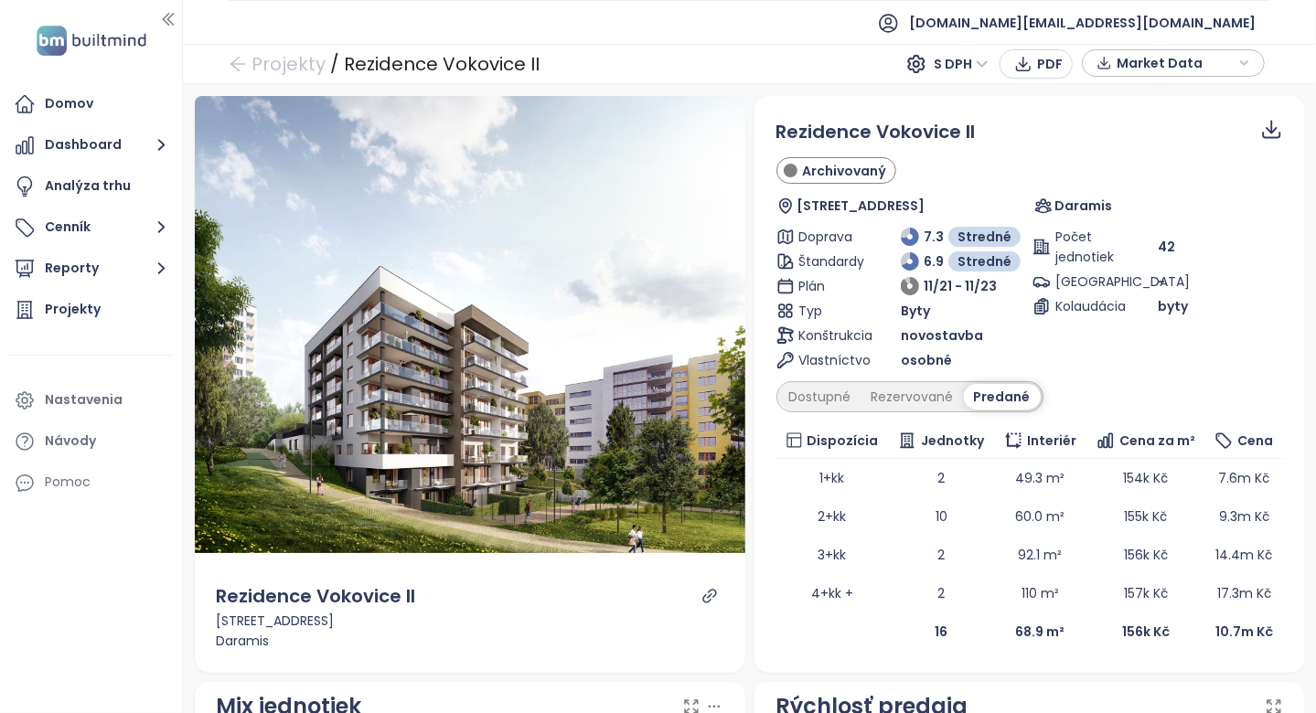
click at [778, 318] on div "Typ" at bounding box center [838, 311] width 125 height 20
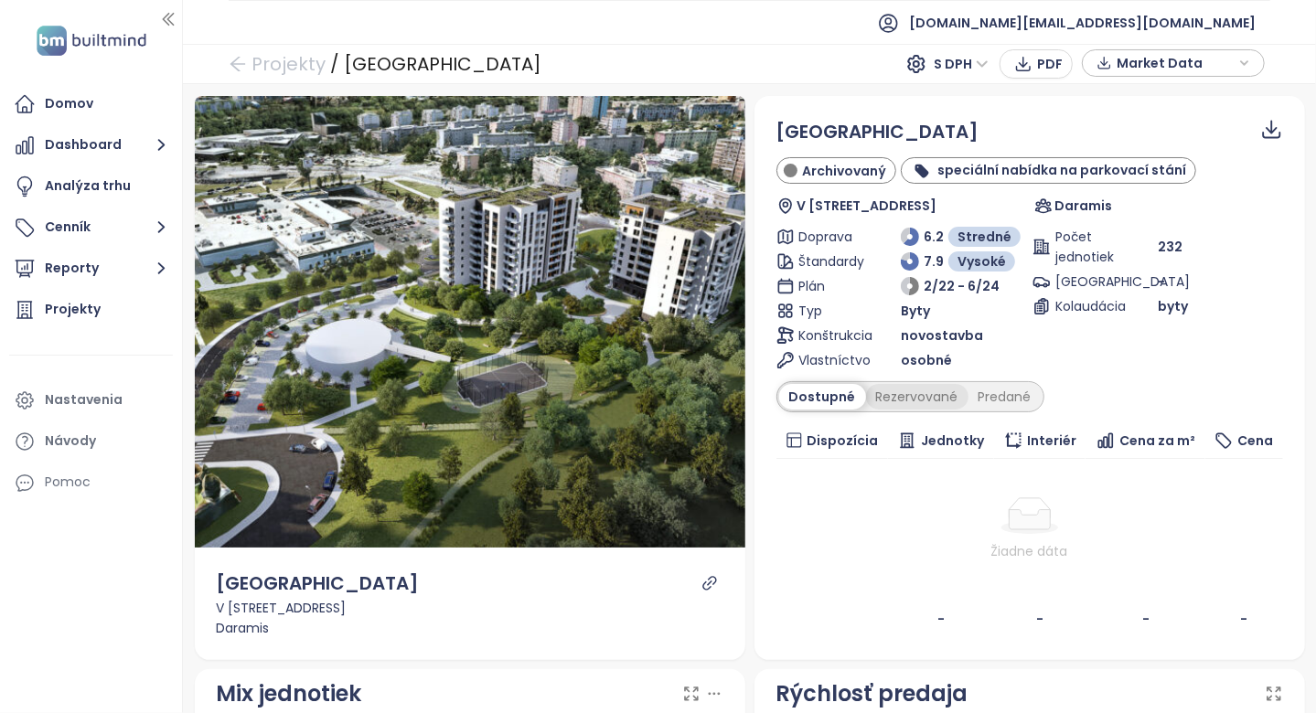
click at [901, 389] on div "Rezervované" at bounding box center [917, 397] width 102 height 26
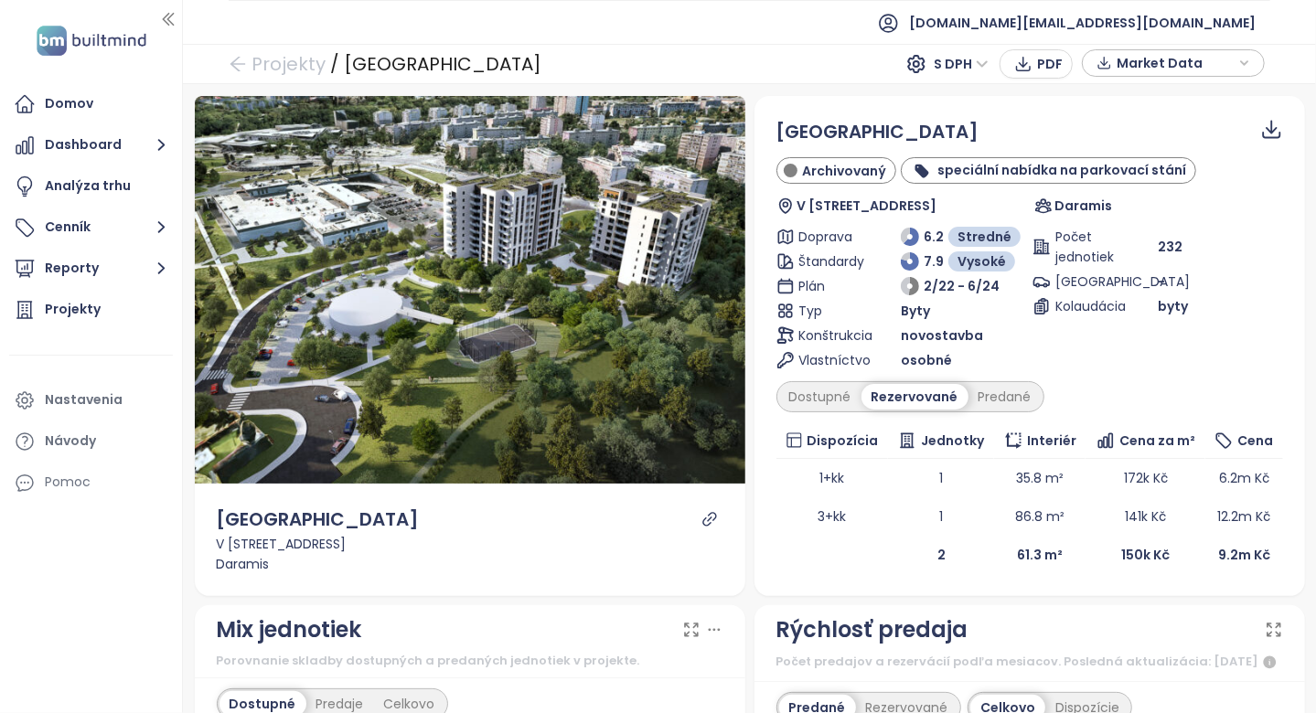
click at [972, 381] on div "Dostupné Rezervované Predané" at bounding box center [910, 396] width 268 height 31
click at [972, 394] on div "Predané" at bounding box center [1004, 397] width 73 height 26
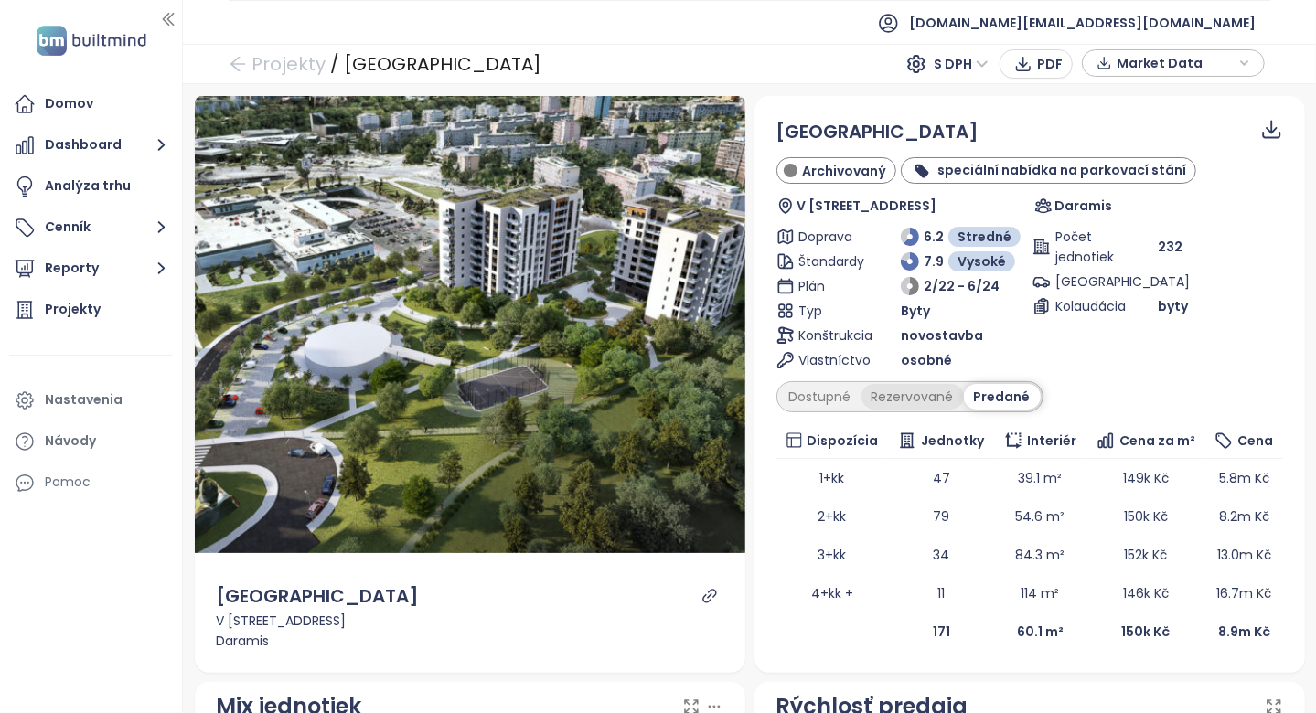
click at [866, 393] on div "Rezervované" at bounding box center [912, 397] width 102 height 26
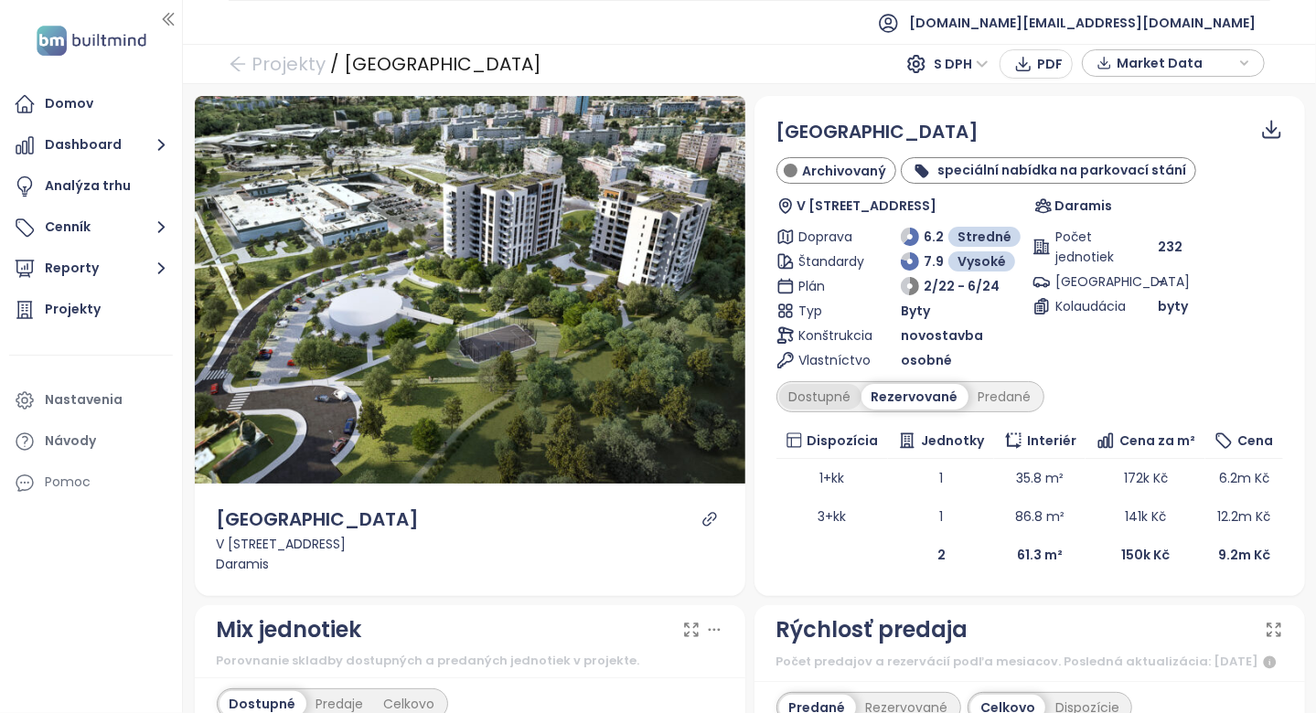
click at [816, 400] on div "Dostupné" at bounding box center [820, 397] width 82 height 26
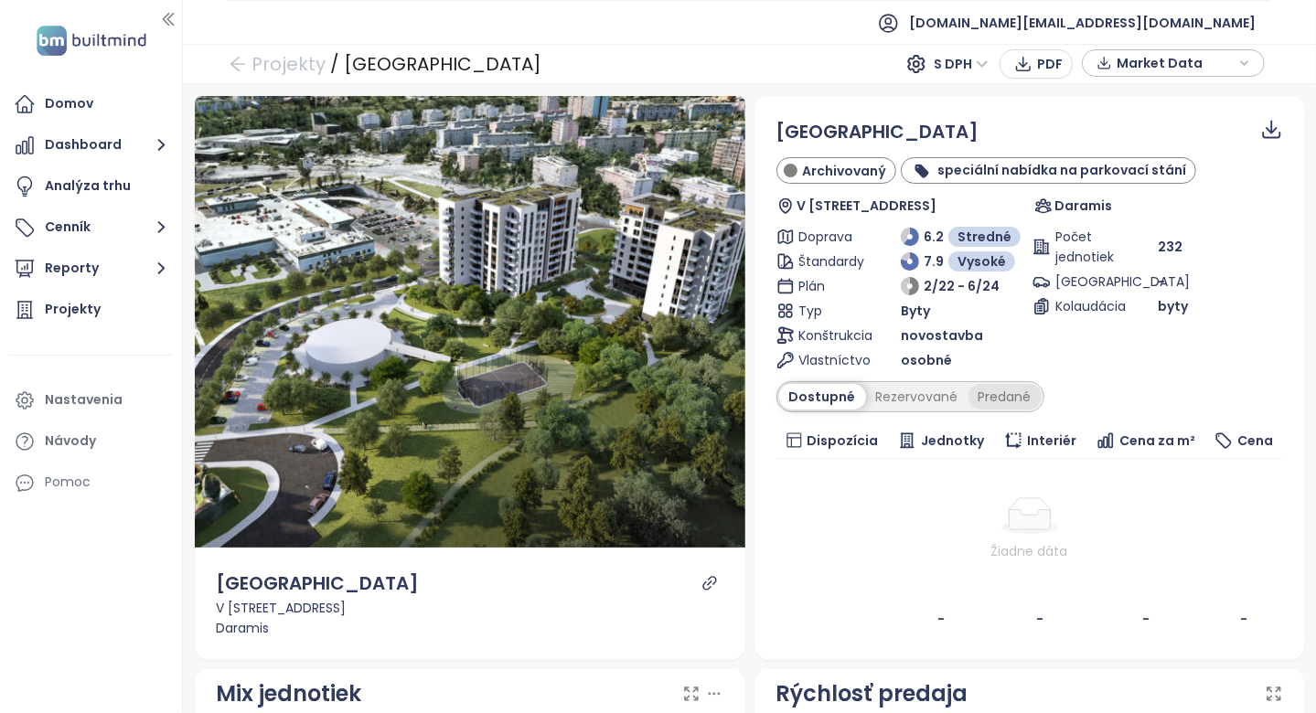
click at [1003, 386] on div "Predané" at bounding box center [1004, 397] width 73 height 26
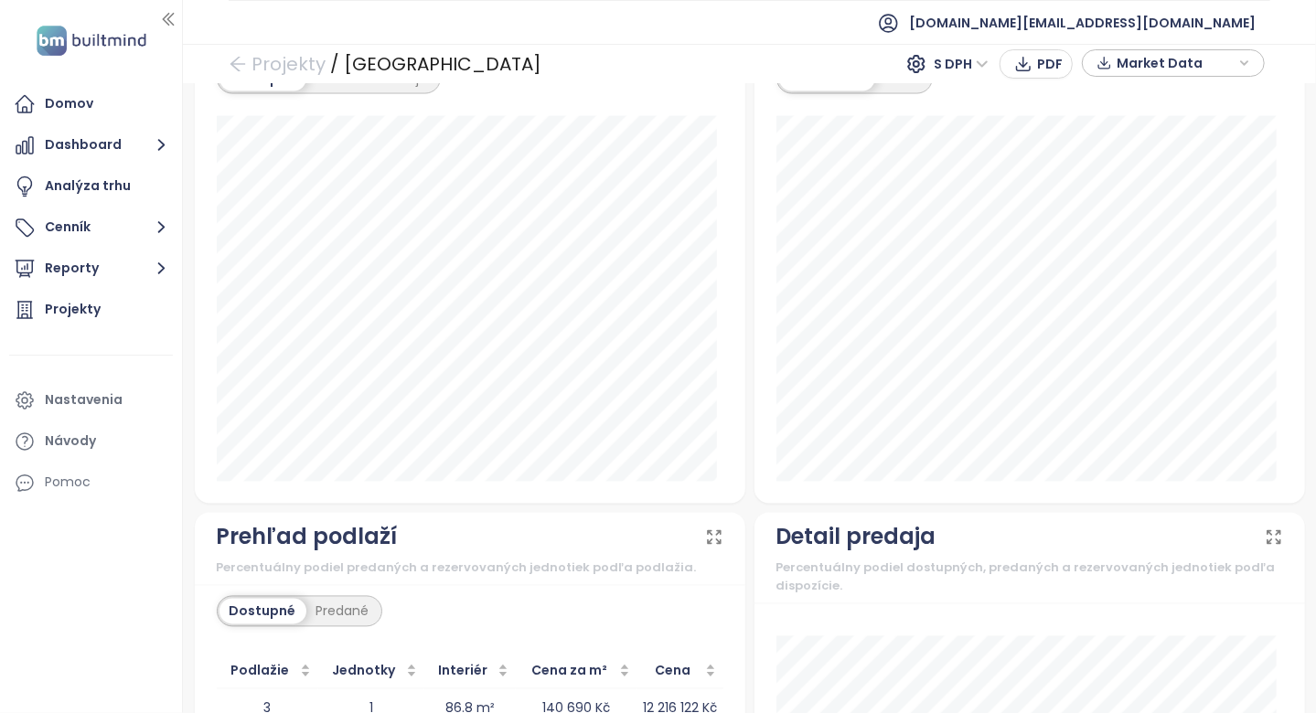
scroll to position [2142, 0]
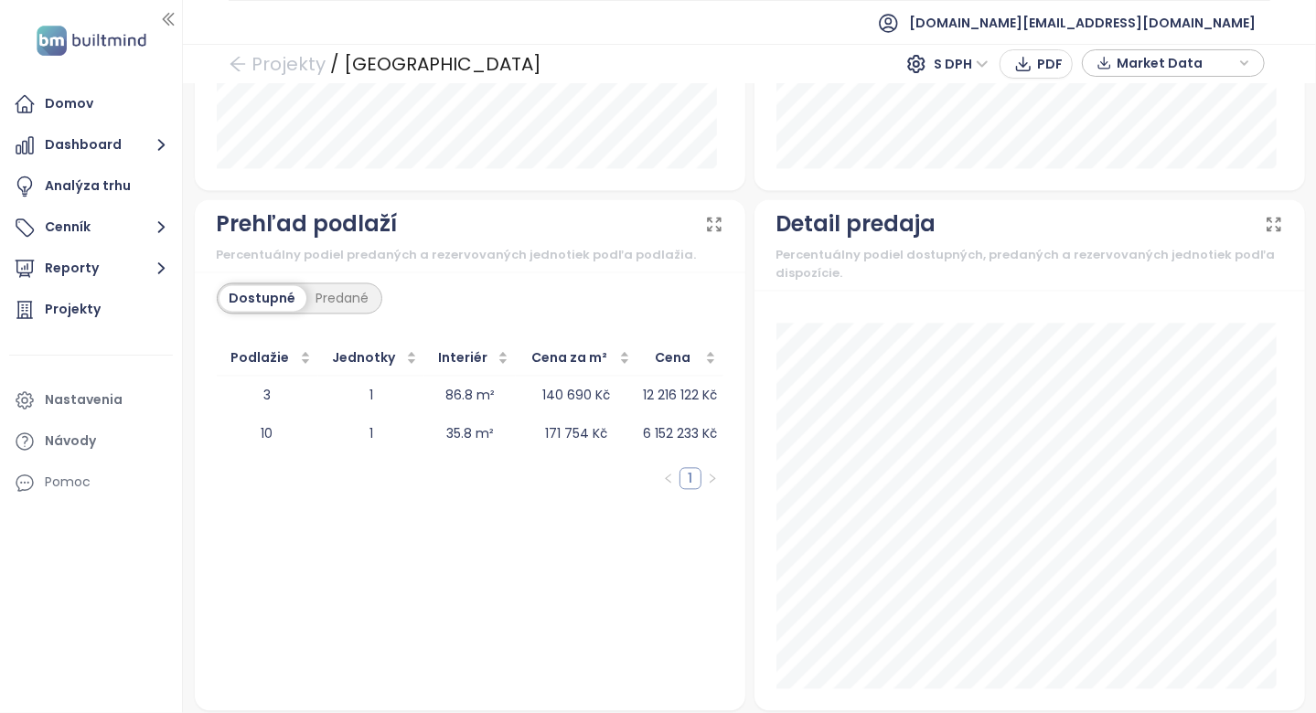
click at [683, 468] on link "1" at bounding box center [690, 478] width 20 height 20
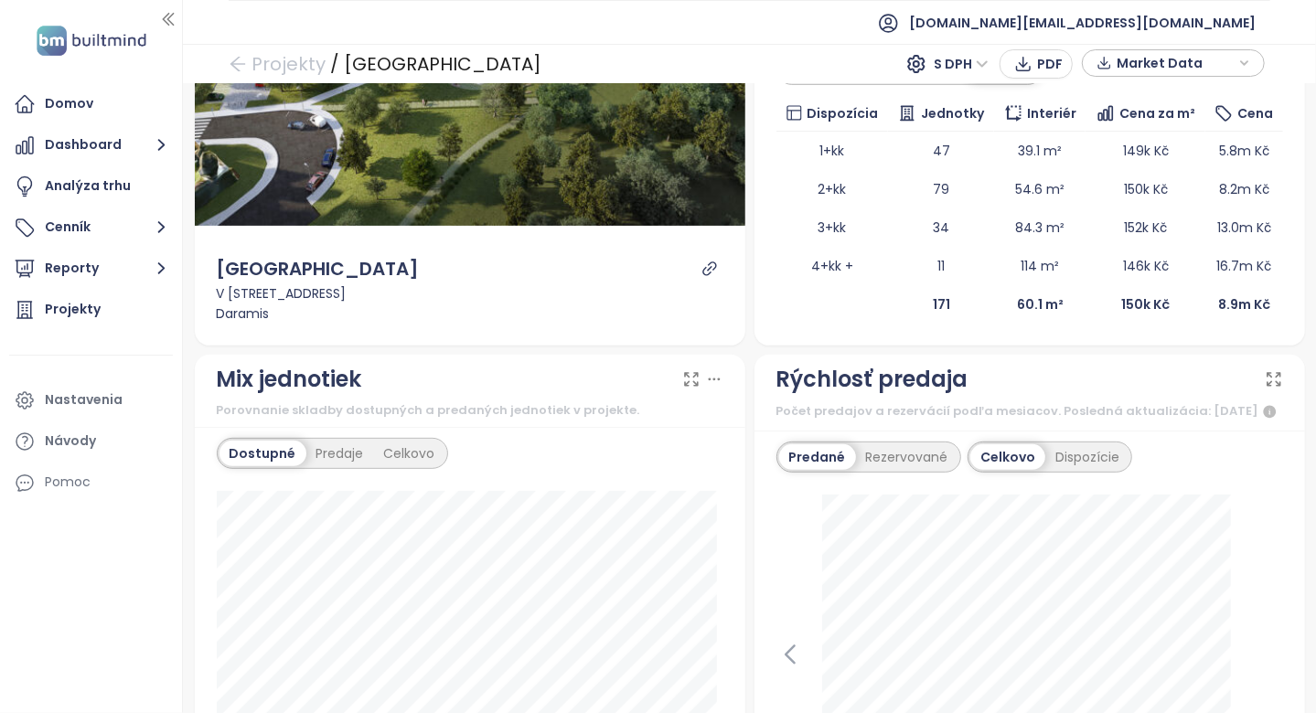
scroll to position [679, 0]
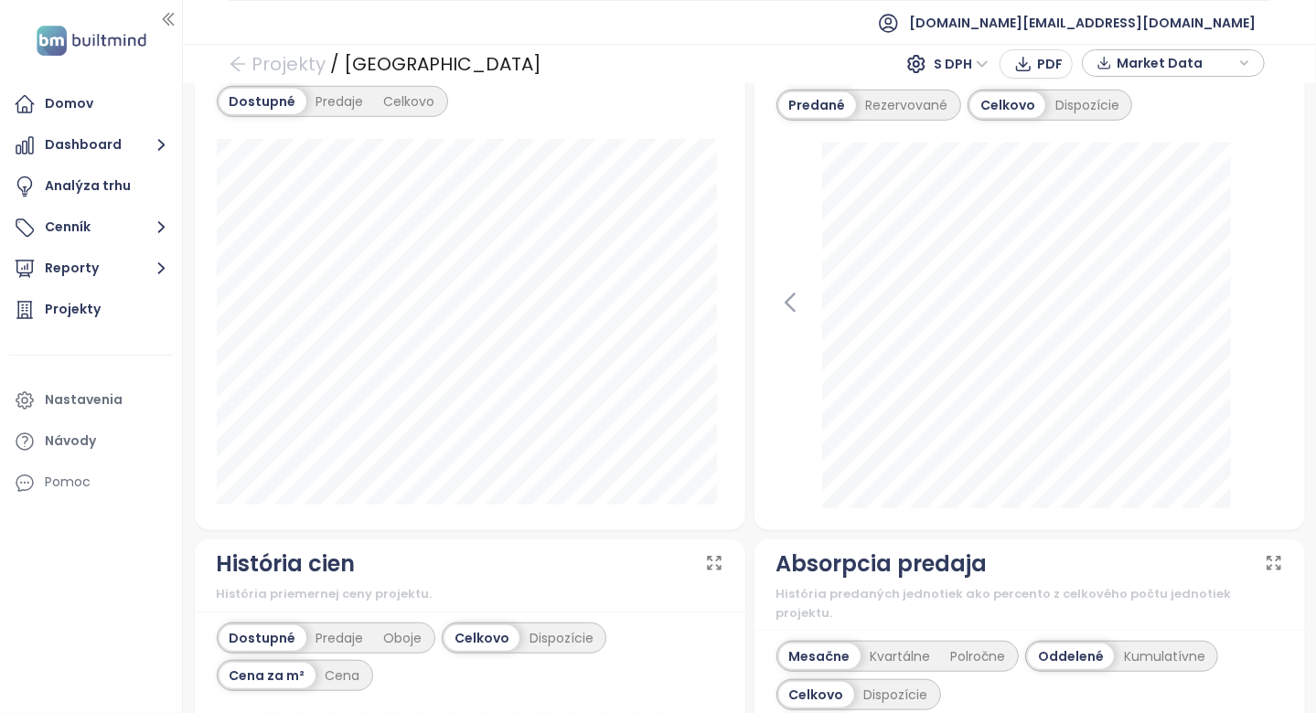
click at [740, 440] on div "Mix jednotiek Porovnanie skladby dostupných a predaných jednotiek v projekte. D…" at bounding box center [470, 267] width 560 height 528
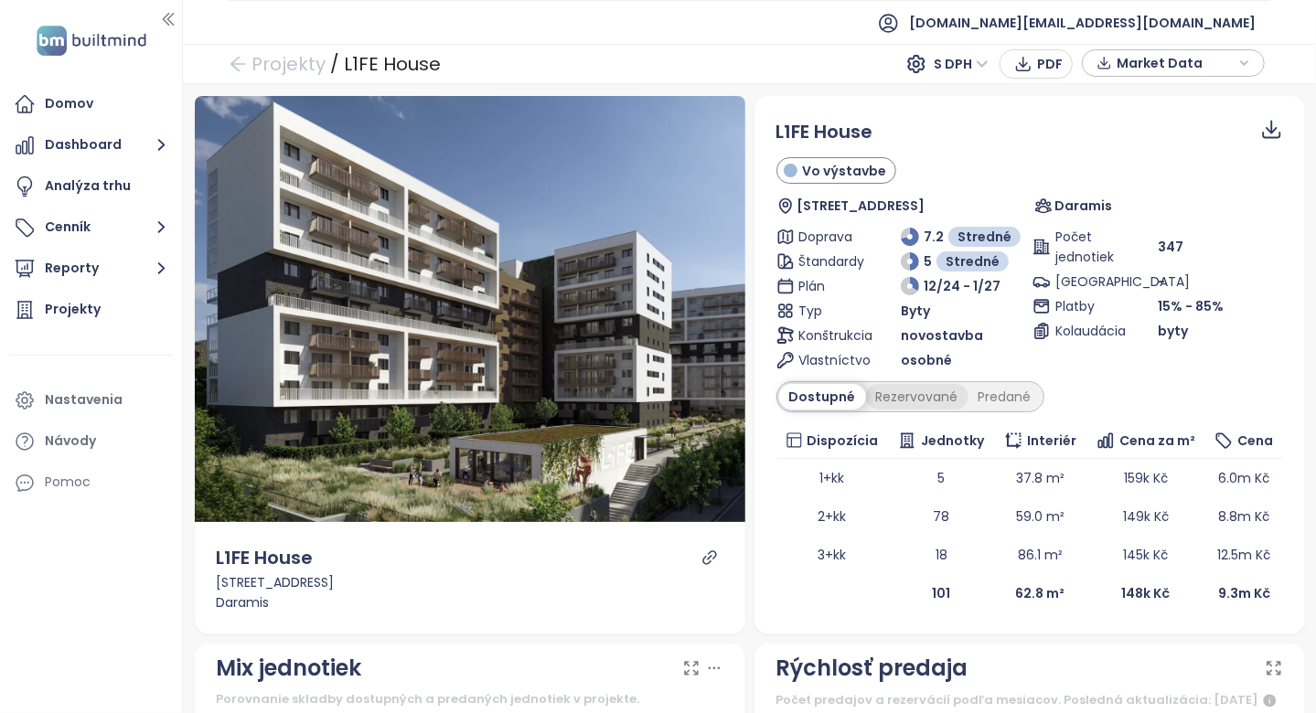
click at [923, 402] on div "Rezervované" at bounding box center [917, 397] width 102 height 26
click at [977, 387] on div "Predané" at bounding box center [1004, 397] width 73 height 26
click at [861, 387] on div "Rezervované" at bounding box center [912, 397] width 102 height 26
click at [817, 387] on div "Dostupné" at bounding box center [820, 397] width 82 height 26
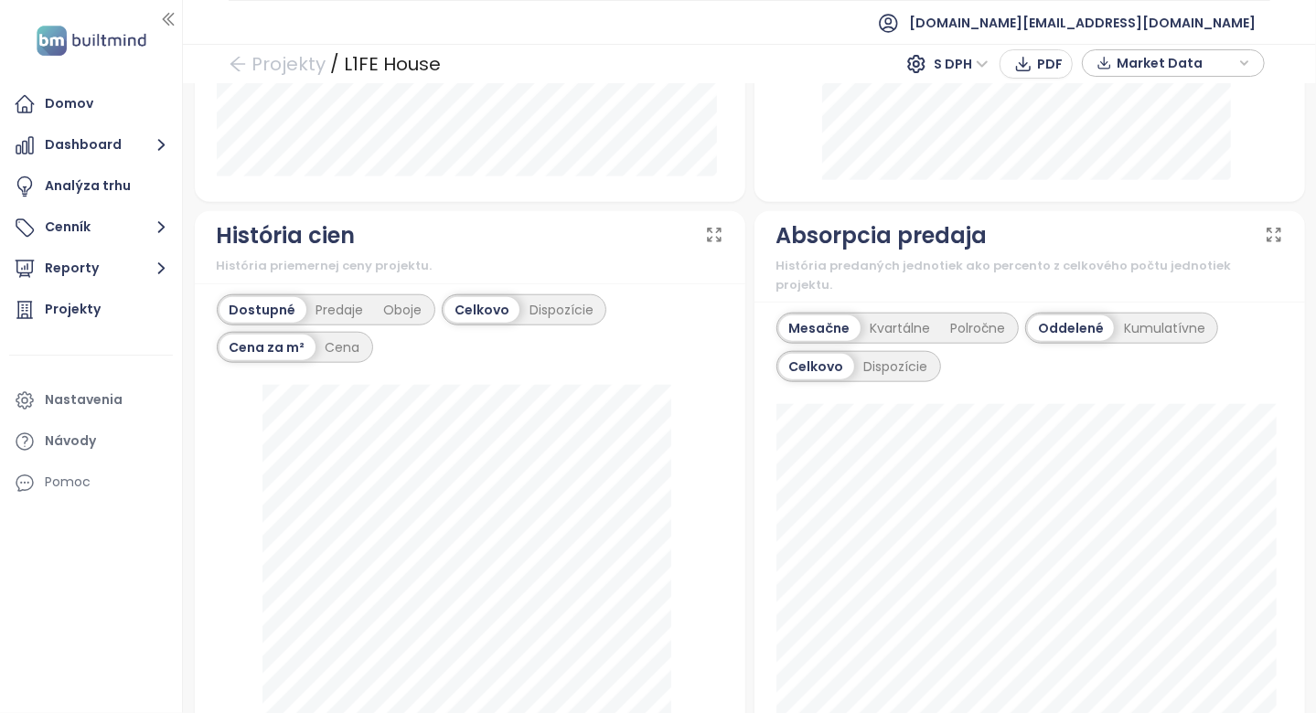
scroll to position [1189, 0]
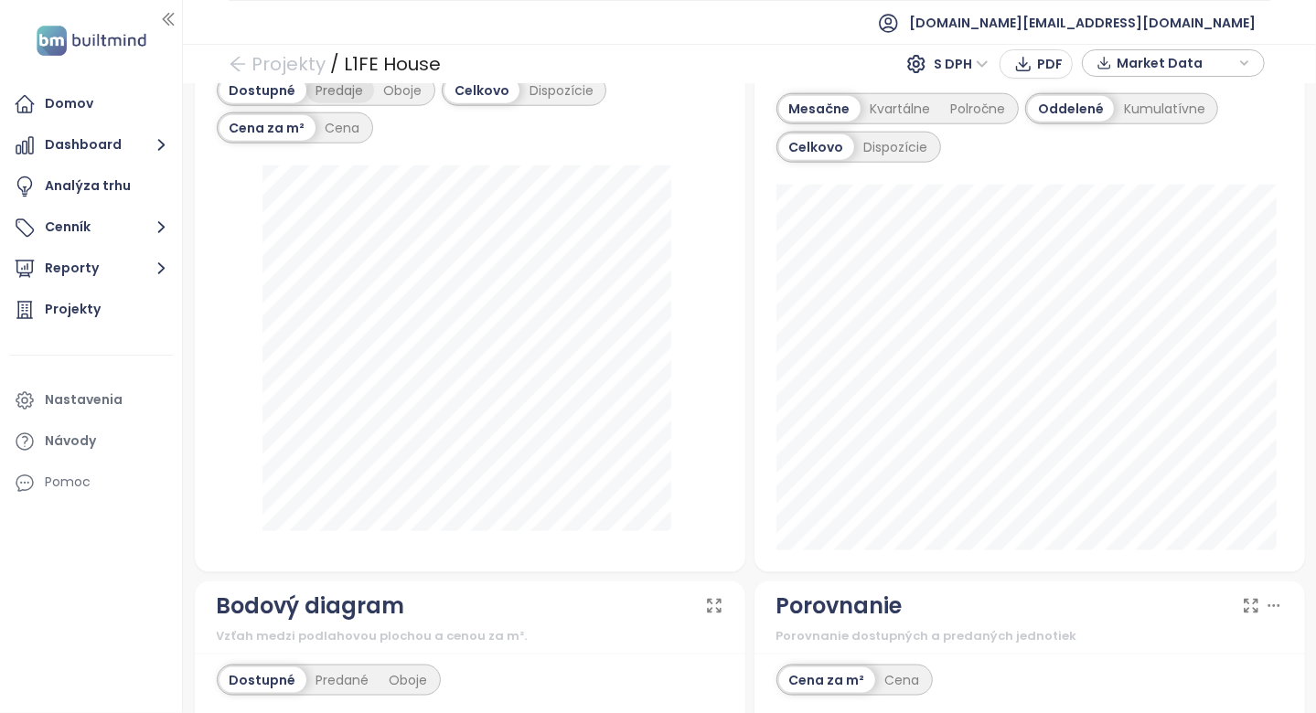
click at [357, 103] on div "Predaje" at bounding box center [340, 91] width 68 height 26
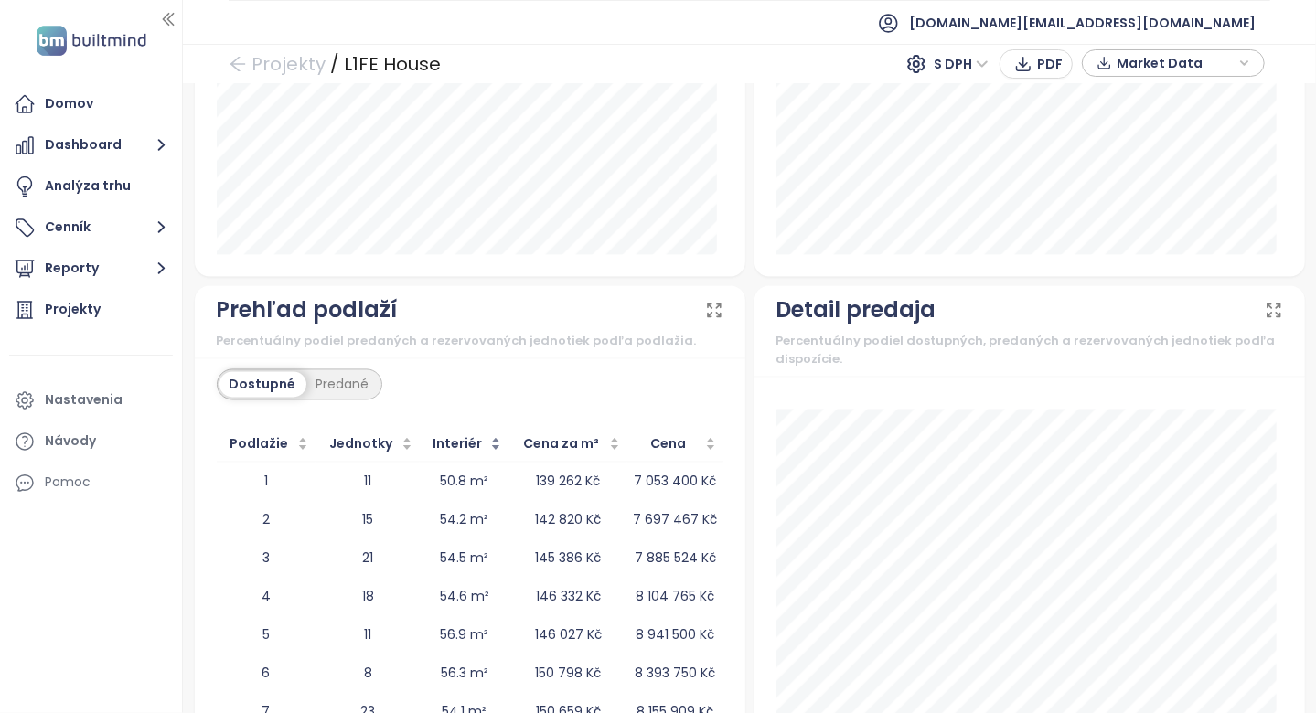
scroll to position [2224, 0]
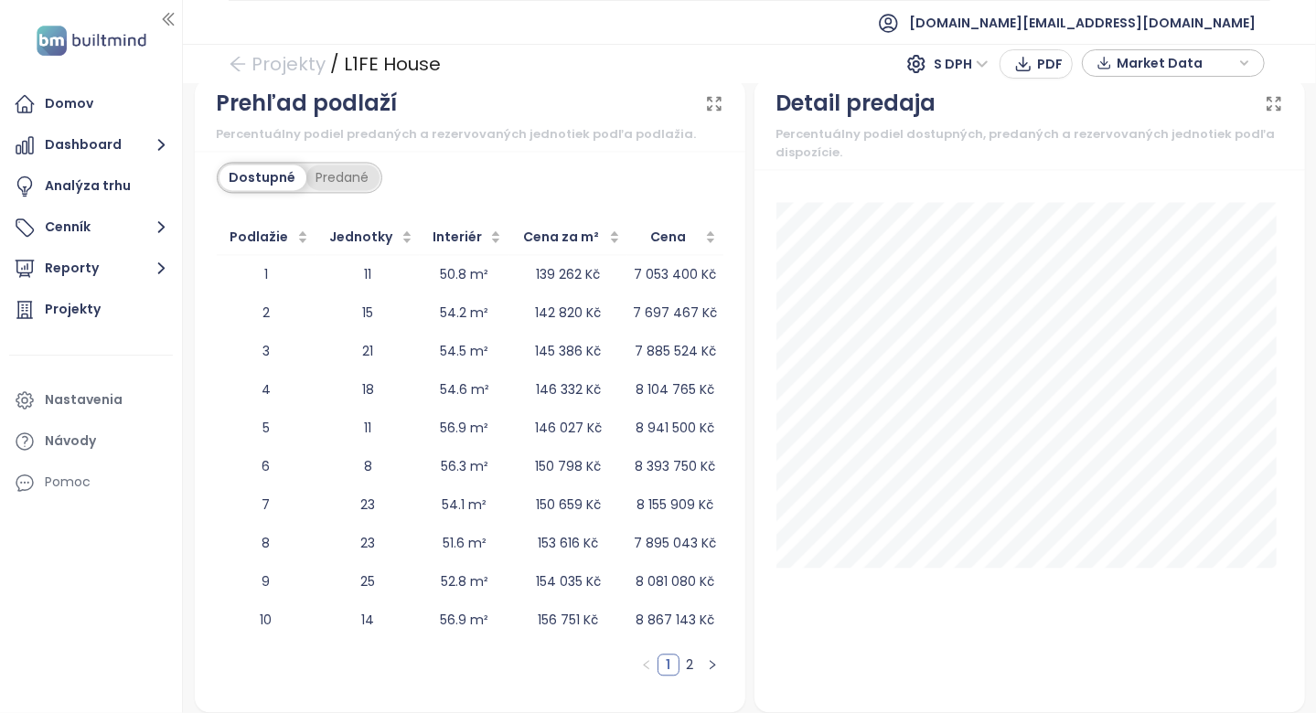
click at [345, 170] on div "Predané" at bounding box center [342, 178] width 73 height 26
click at [286, 183] on div "Kliknutím zoradíš vzostupne" at bounding box center [365, 186] width 208 height 40
click at [261, 173] on div "Dostupné" at bounding box center [260, 178] width 82 height 26
click at [266, 227] on span "Podlažie" at bounding box center [259, 237] width 70 height 20
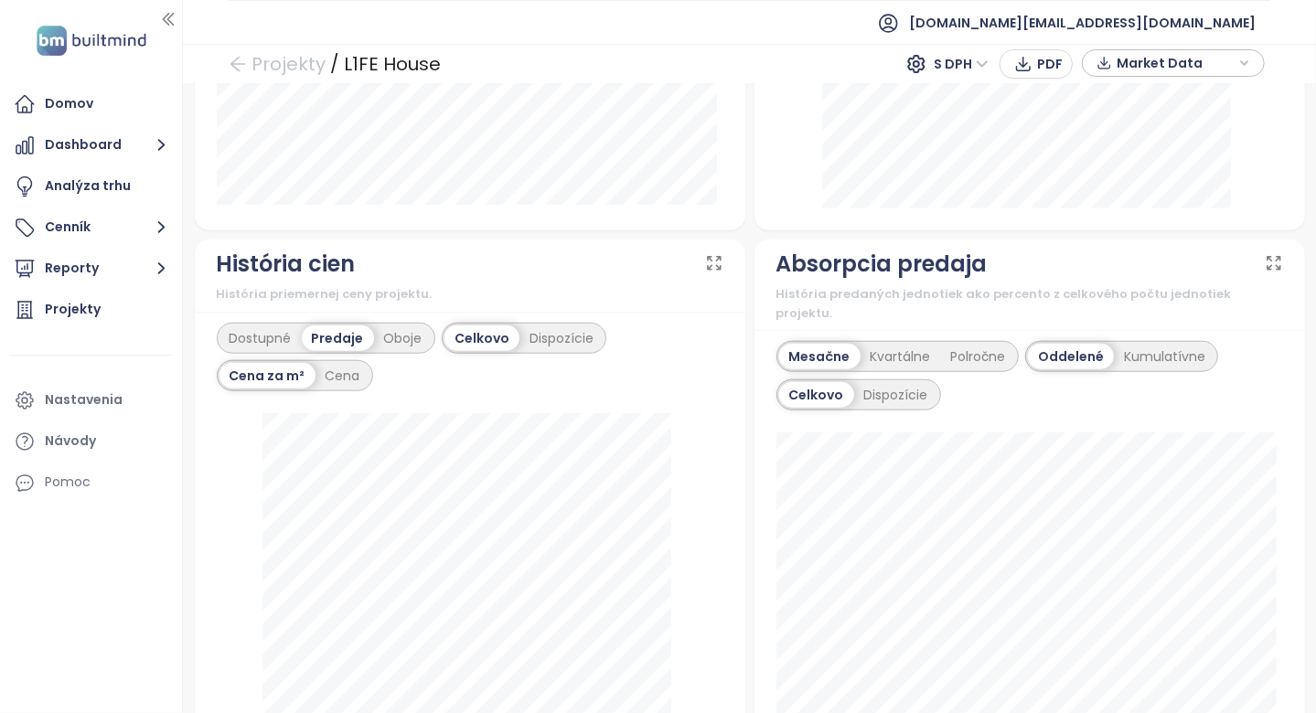
scroll to position [0, 0]
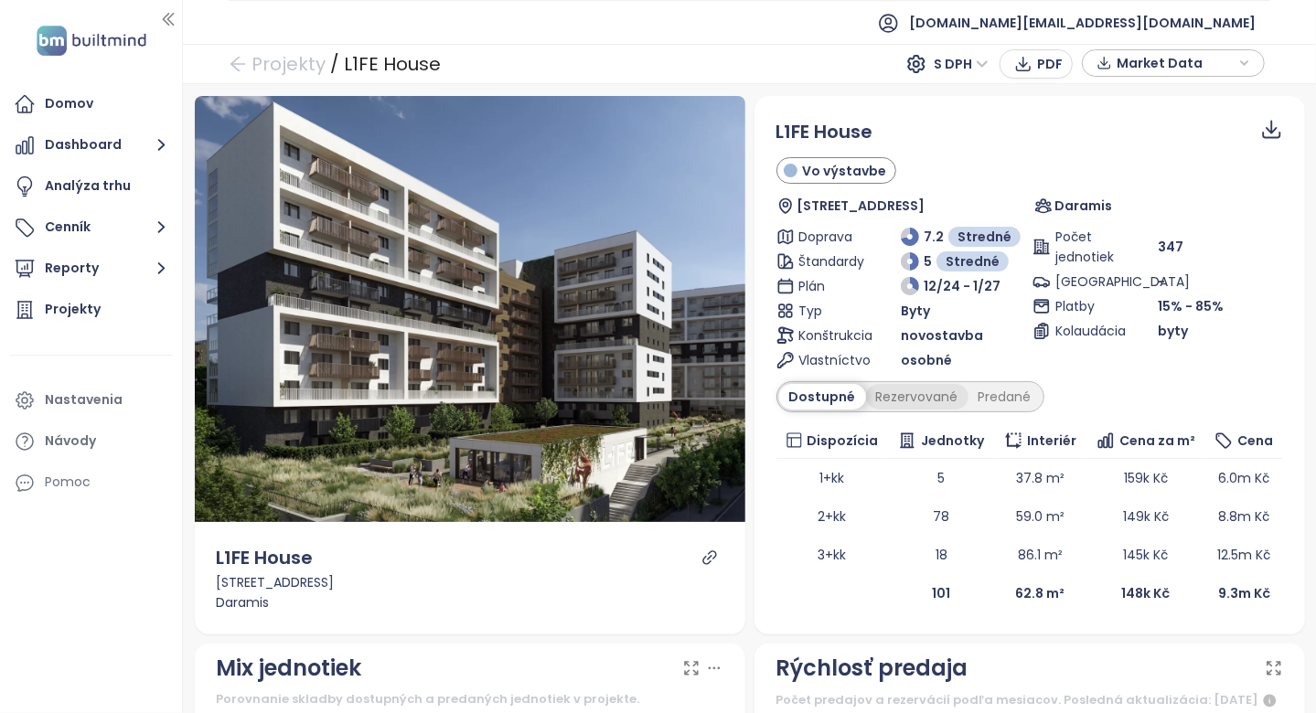
click at [910, 392] on div "Rezervované" at bounding box center [917, 397] width 102 height 26
click at [994, 390] on div "Predané" at bounding box center [1004, 397] width 73 height 26
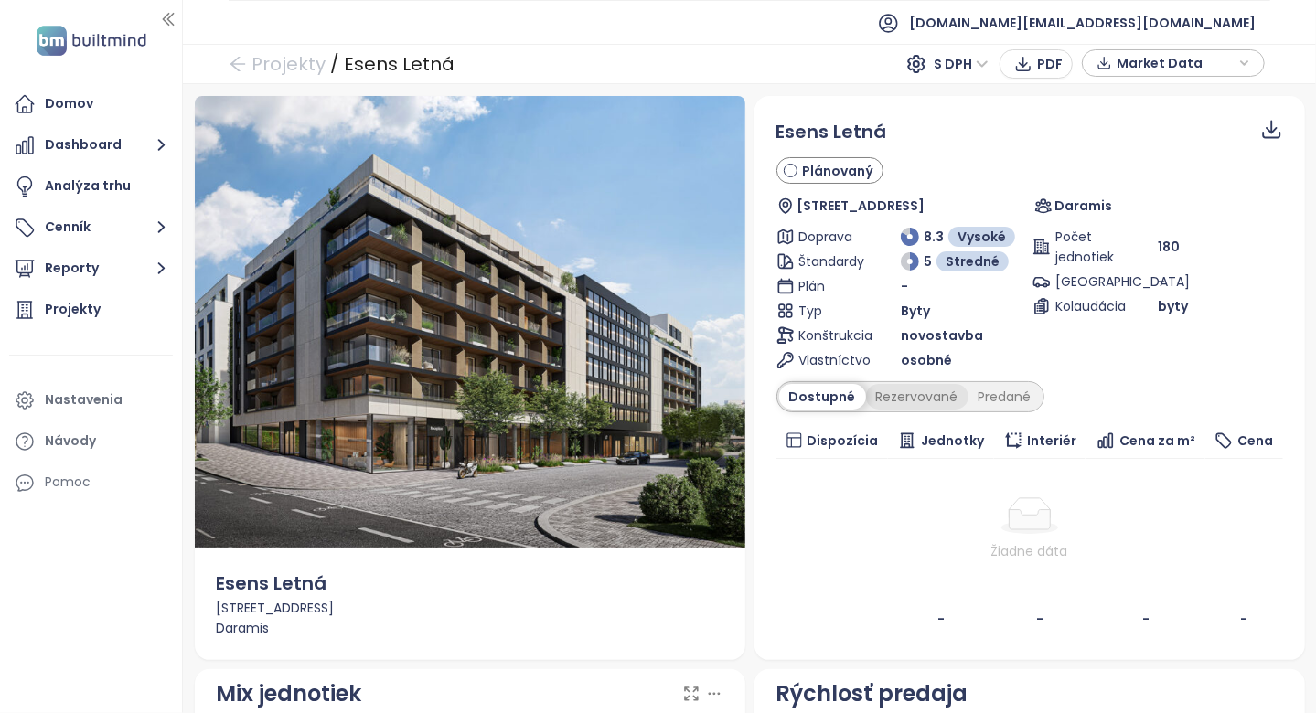
click at [933, 393] on div "Rezervované" at bounding box center [917, 397] width 102 height 26
click at [952, 393] on div "Rezervované" at bounding box center [914, 397] width 107 height 26
click at [968, 393] on div "Predané" at bounding box center [1004, 397] width 73 height 26
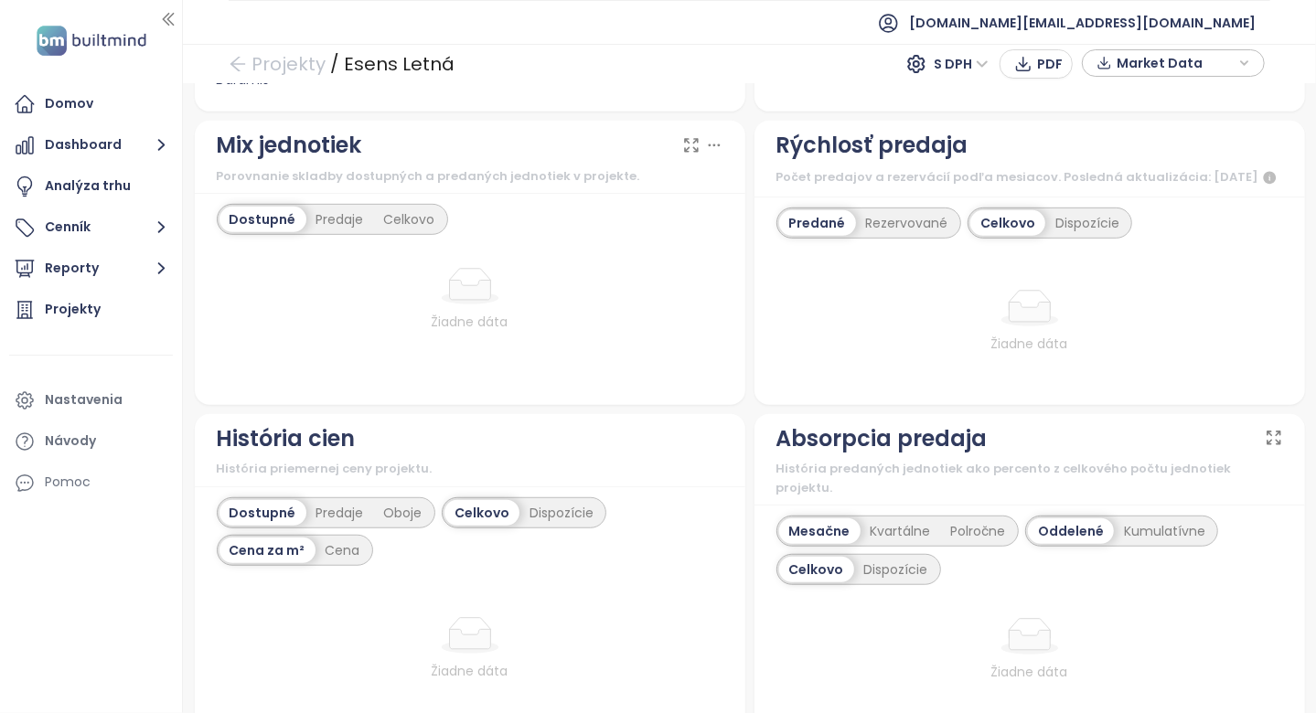
scroll to position [1372, 0]
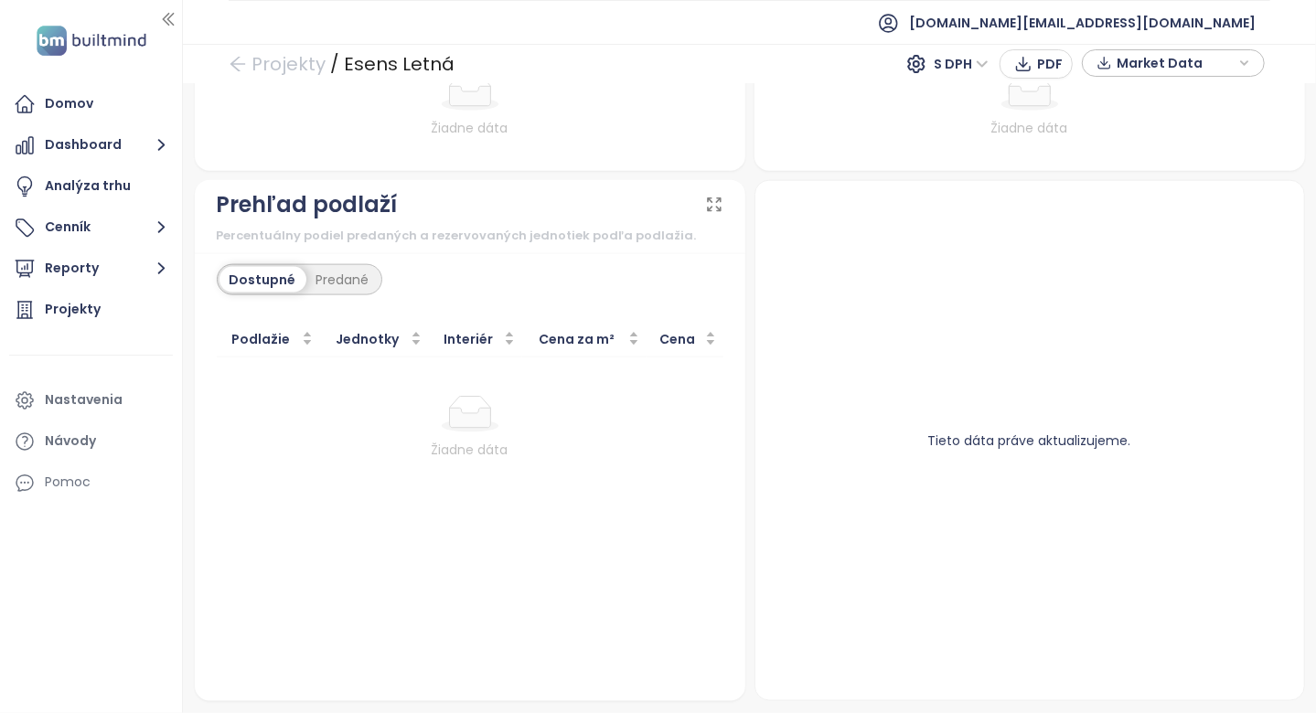
click at [957, 369] on div "Tieto dáta práve aktualizujeme." at bounding box center [1029, 440] width 505 height 475
